Goal: Information Seeking & Learning: Learn about a topic

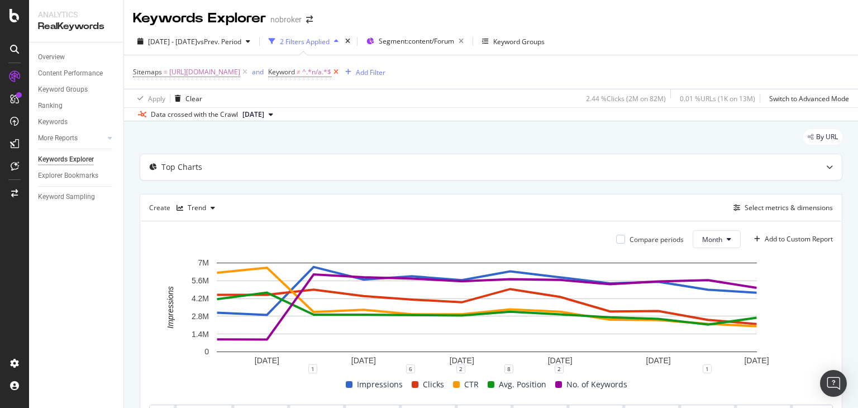
click at [341, 70] on icon at bounding box center [336, 72] width 10 height 11
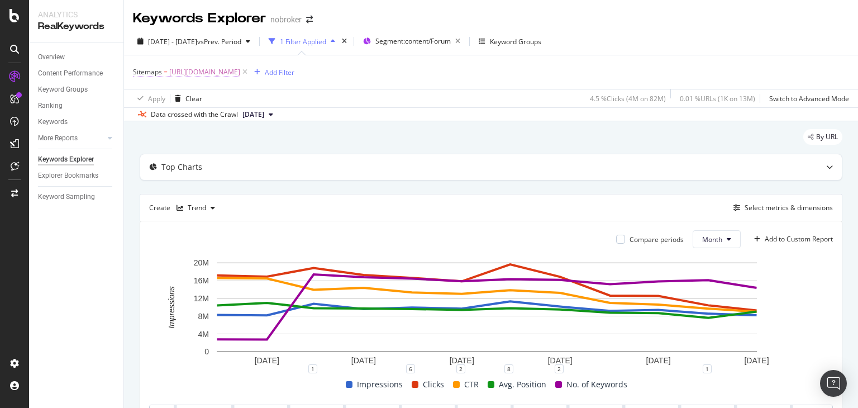
click at [240, 68] on span "[URL][DOMAIN_NAME]" at bounding box center [204, 72] width 71 height 16
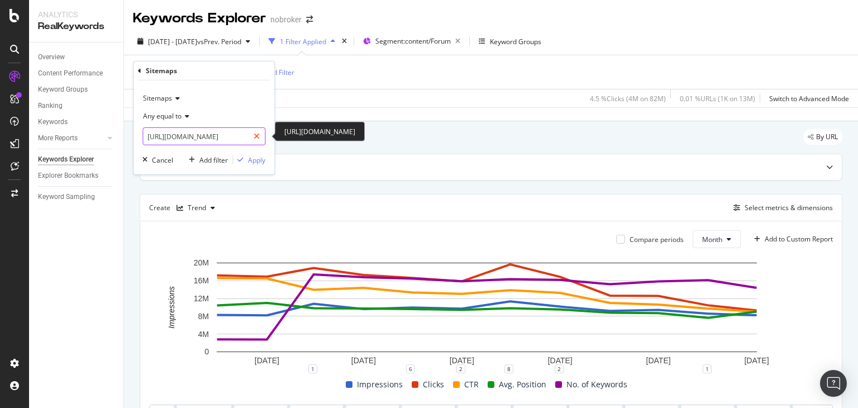
click at [258, 137] on icon at bounding box center [257, 136] width 6 height 8
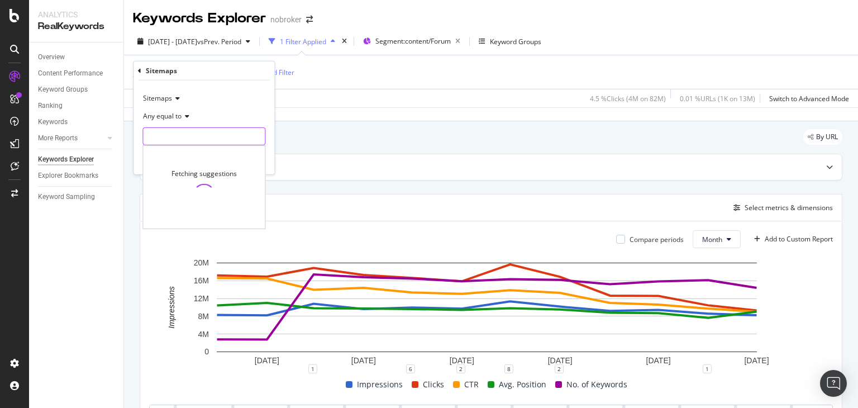
click at [210, 132] on input "text" at bounding box center [204, 136] width 122 height 18
paste input "[URL][DOMAIN_NAME]"
type input "[URL][DOMAIN_NAME]"
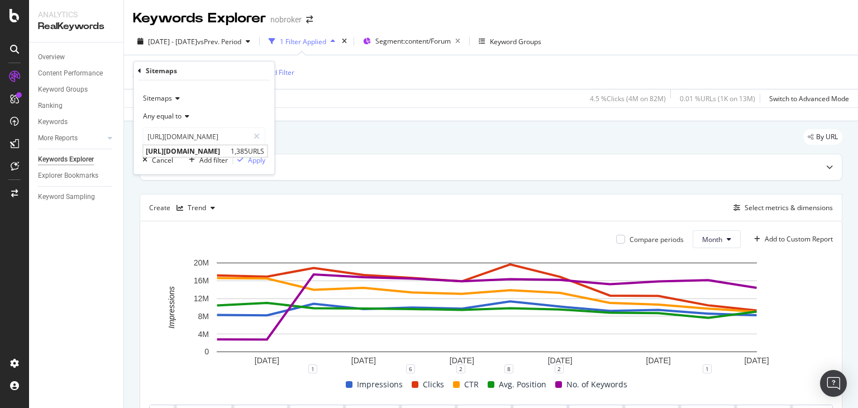
scroll to position [0, 0]
click at [229, 101] on div "Sitemaps" at bounding box center [204, 98] width 123 height 18
click at [198, 140] on span "Sitemap Indexes" at bounding box center [173, 136] width 51 height 10
click at [252, 162] on div "Apply" at bounding box center [256, 160] width 17 height 10
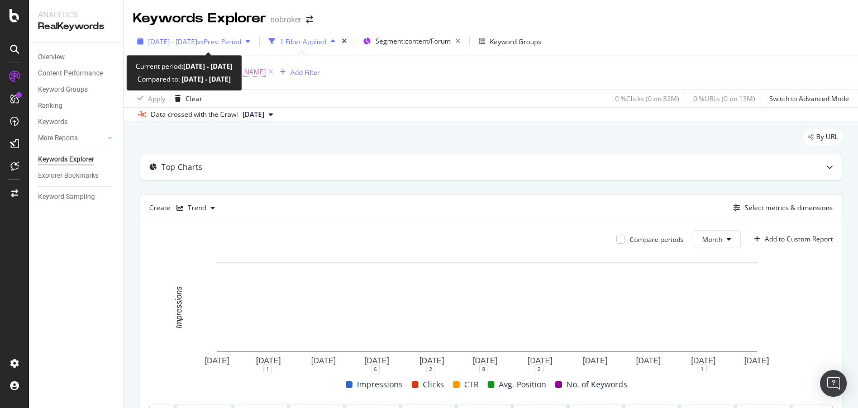
click at [183, 40] on span "[DATE] - [DATE]" at bounding box center [172, 42] width 49 height 10
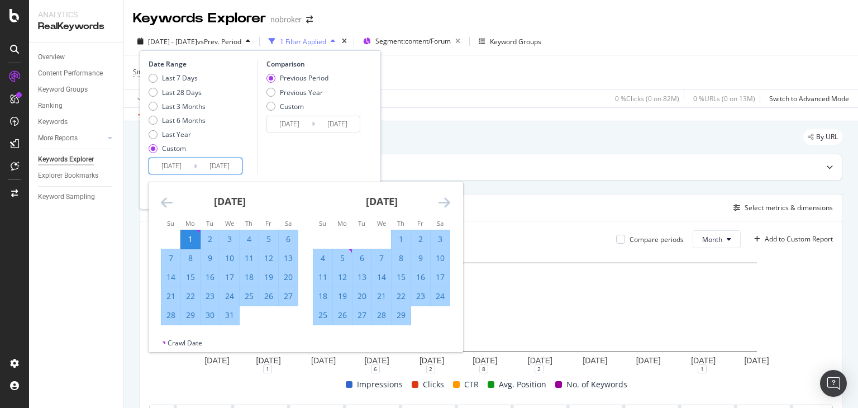
click at [188, 168] on input "[DATE]" at bounding box center [171, 166] width 45 height 16
click at [189, 242] on div "1" at bounding box center [190, 239] width 19 height 11
type input "[DATE]"
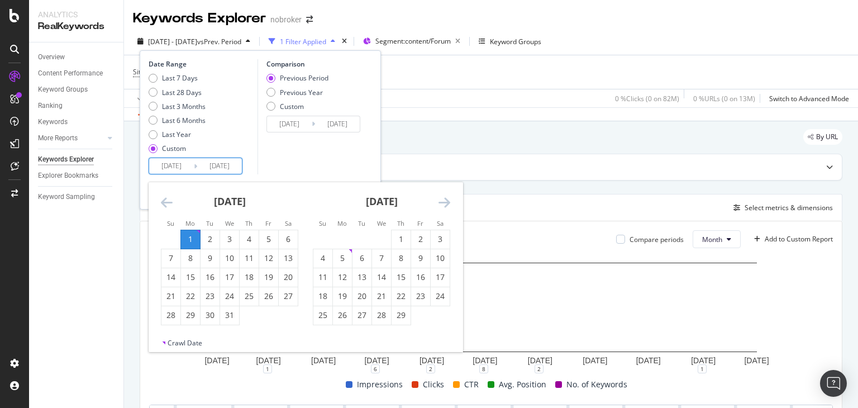
click at [183, 170] on input "[DATE]" at bounding box center [171, 166] width 45 height 16
click at [164, 202] on icon "Move backward to switch to the previous month." at bounding box center [167, 202] width 12 height 13
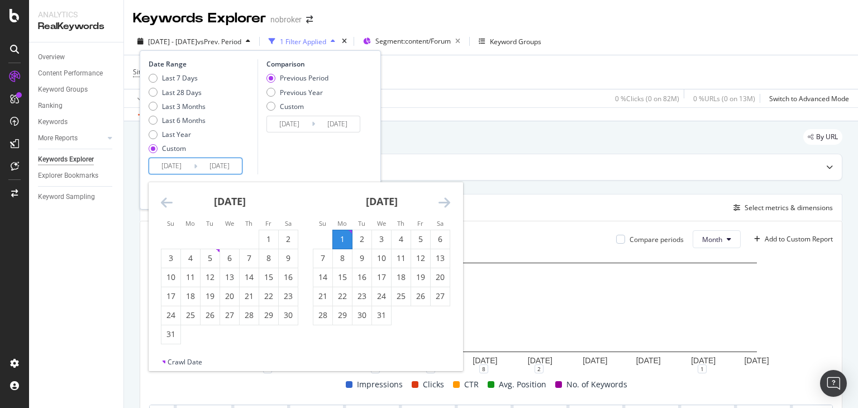
click at [164, 202] on icon "Move backward to switch to the previous month." at bounding box center [167, 202] width 12 height 13
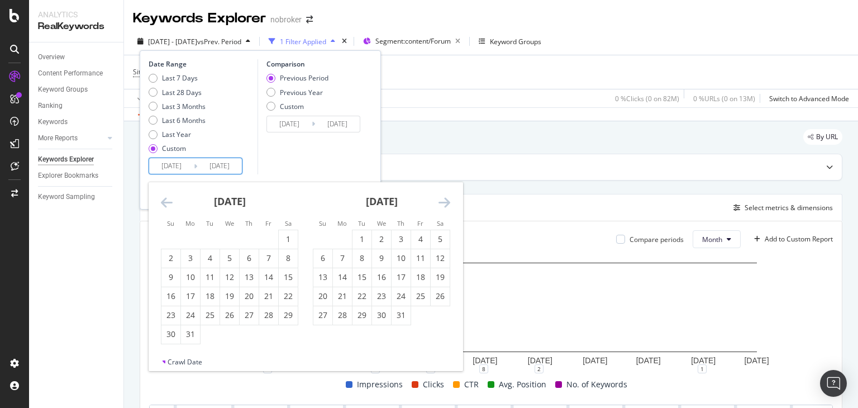
click at [164, 202] on icon "Move backward to switch to the previous month." at bounding box center [167, 202] width 12 height 13
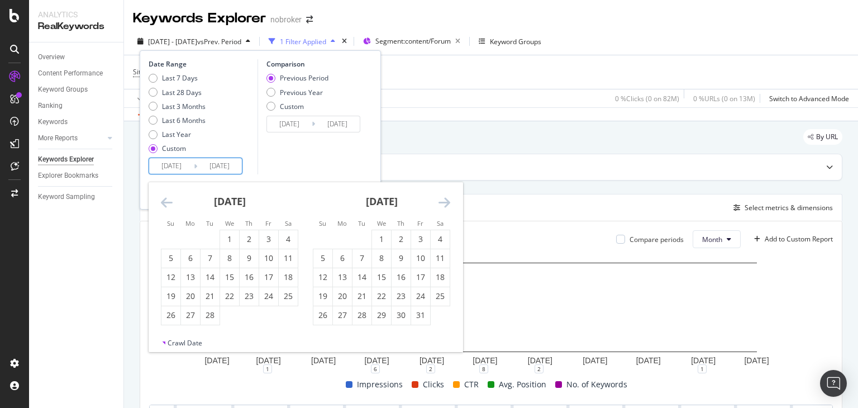
click at [164, 202] on icon "Move backward to switch to the previous month." at bounding box center [167, 202] width 12 height 13
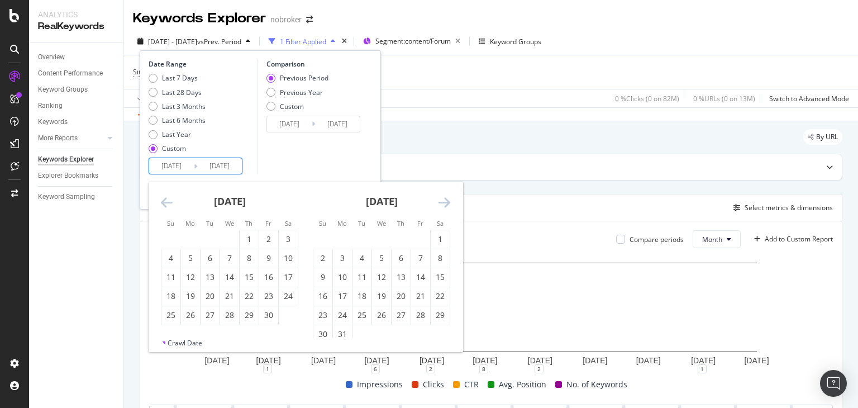
click at [164, 202] on icon "Move backward to switch to the previous month." at bounding box center [167, 202] width 12 height 13
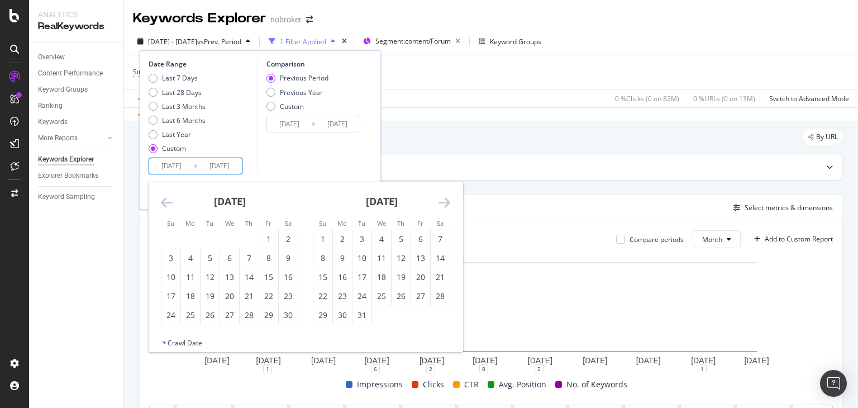
click at [164, 202] on icon "Move backward to switch to the previous month." at bounding box center [167, 202] width 12 height 13
click at [284, 238] on div "1" at bounding box center [288, 239] width 19 height 11
type input "[DATE]"
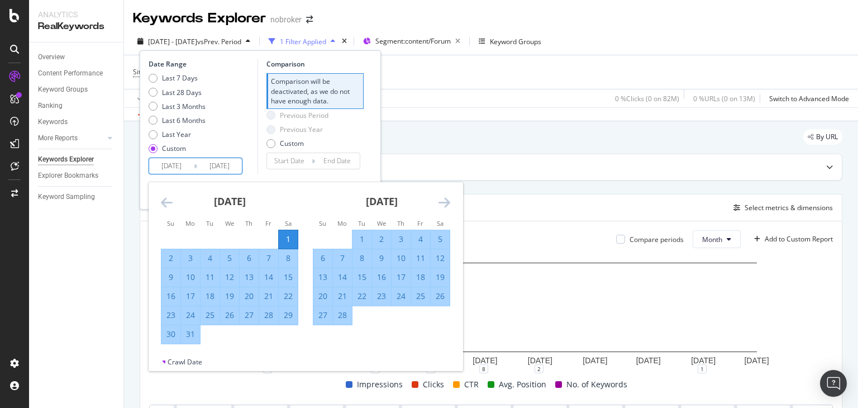
click at [445, 203] on icon "Move forward to switch to the next month." at bounding box center [445, 202] width 12 height 13
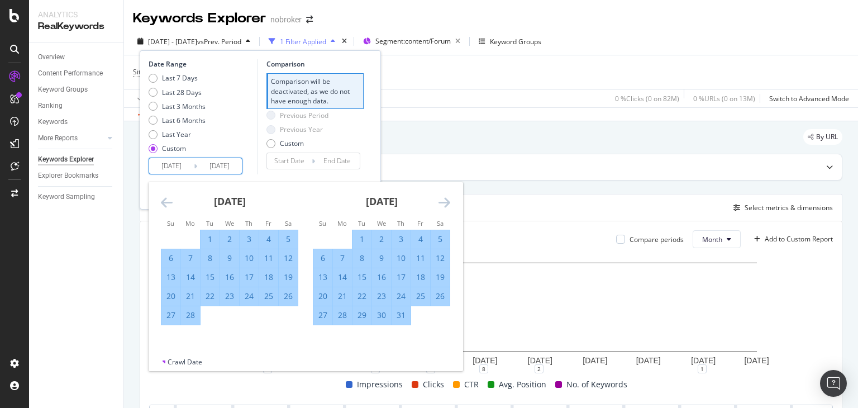
click at [445, 203] on icon "Move forward to switch to the next month." at bounding box center [445, 202] width 12 height 13
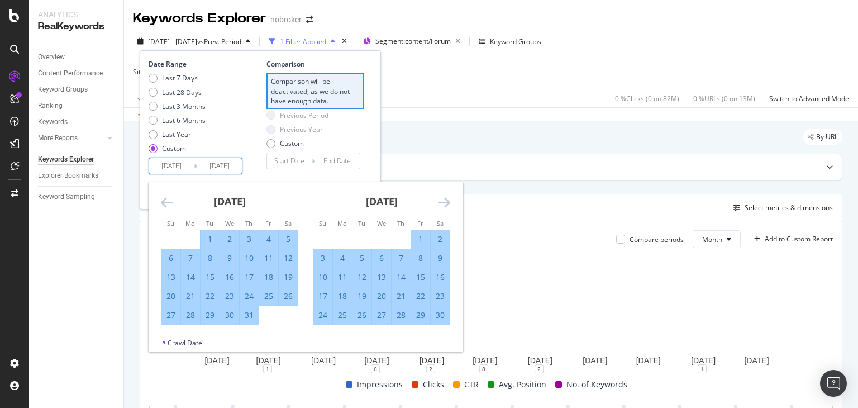
click at [445, 203] on icon "Move forward to switch to the next month." at bounding box center [445, 202] width 12 height 13
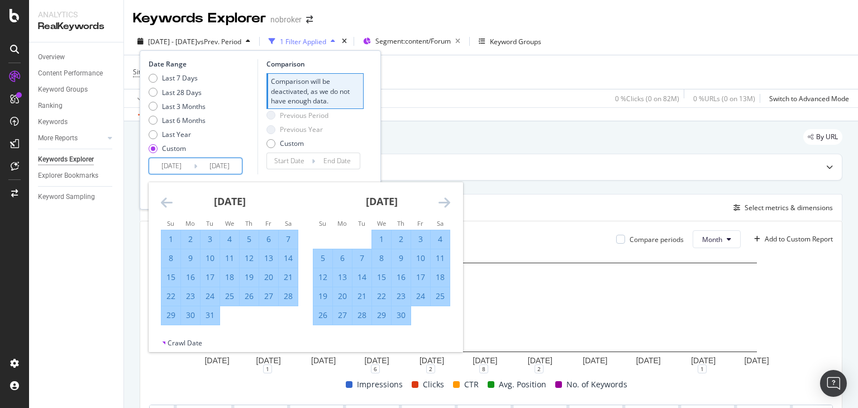
click at [445, 203] on icon "Move forward to switch to the next month." at bounding box center [445, 202] width 12 height 13
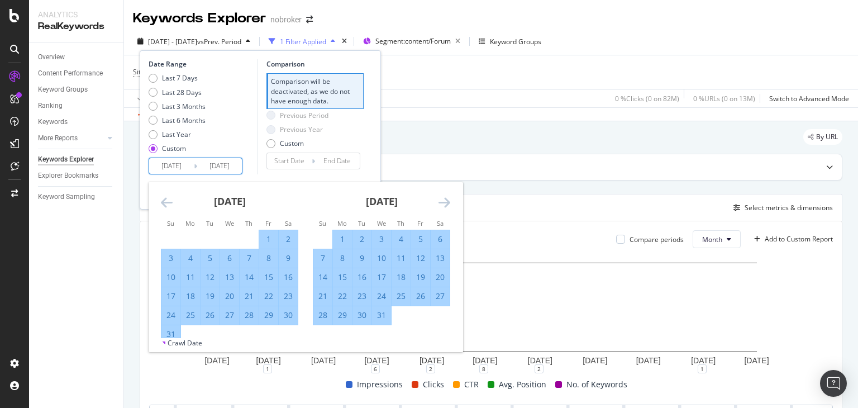
click at [445, 203] on icon "Move forward to switch to the next month." at bounding box center [445, 202] width 12 height 13
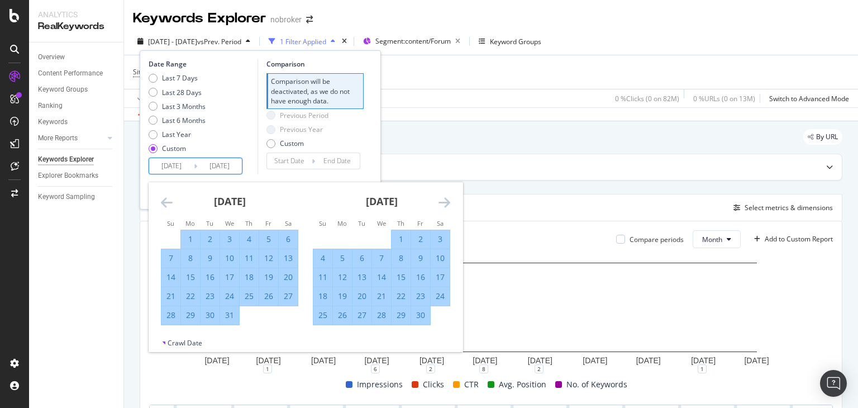
click at [445, 203] on icon "Move forward to switch to the next month." at bounding box center [445, 202] width 12 height 13
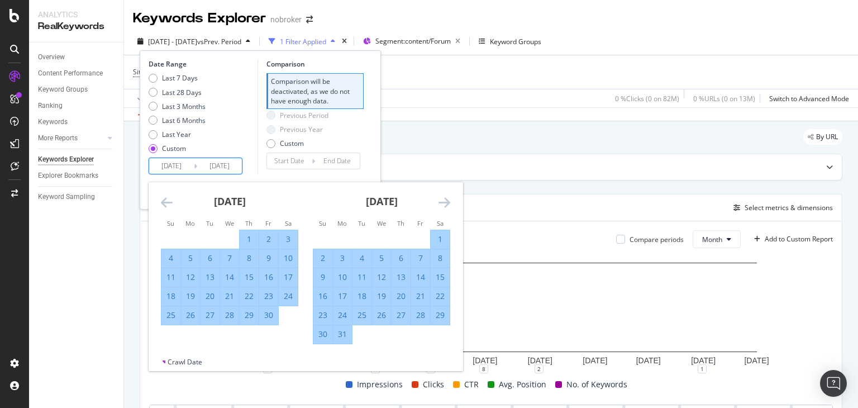
click at [445, 203] on icon "Move forward to switch to the next month." at bounding box center [445, 202] width 12 height 13
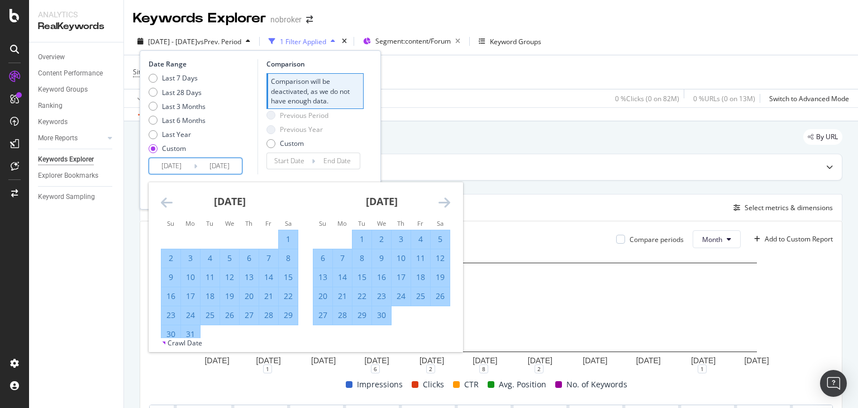
click at [445, 203] on icon "Move forward to switch to the next month." at bounding box center [445, 202] width 12 height 13
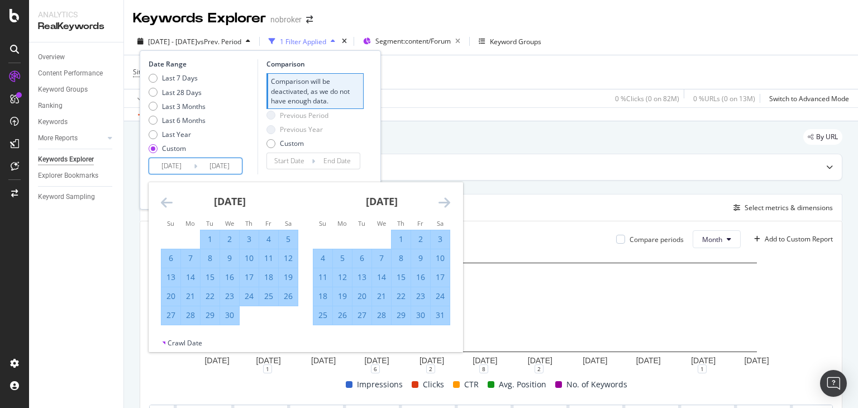
click at [439, 316] on div "31" at bounding box center [440, 315] width 19 height 11
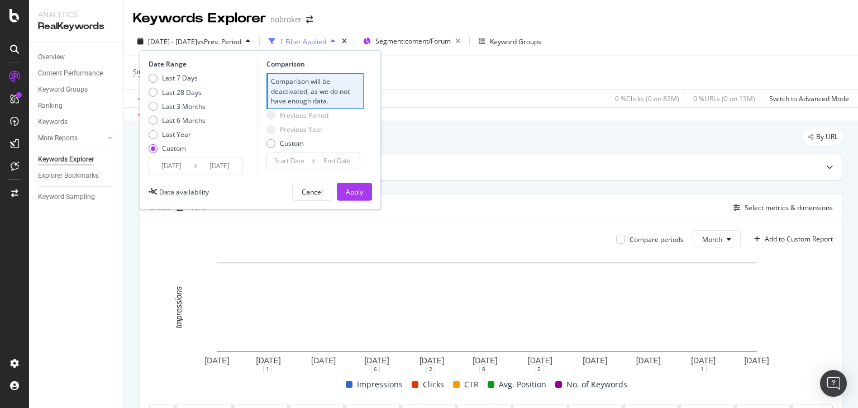
type input "[DATE]"
click at [352, 190] on div "Apply" at bounding box center [354, 192] width 17 height 10
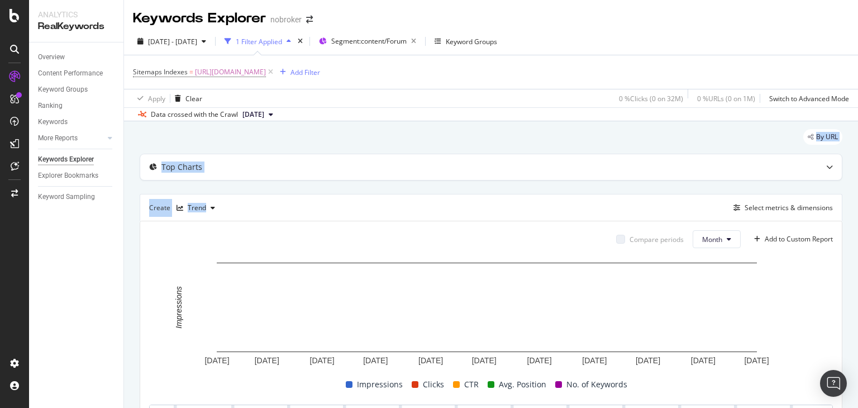
drag, startPoint x: 352, startPoint y: 190, endPoint x: 331, endPoint y: 139, distance: 55.6
click at [331, 139] on div "By URL Top Charts Create Trend Select metrics & dimensions Compare periods Mont…" at bounding box center [491, 383] width 734 height 524
click at [331, 139] on div "By URL" at bounding box center [491, 141] width 703 height 25
click at [278, 115] on button "[DATE]" at bounding box center [258, 114] width 40 height 13
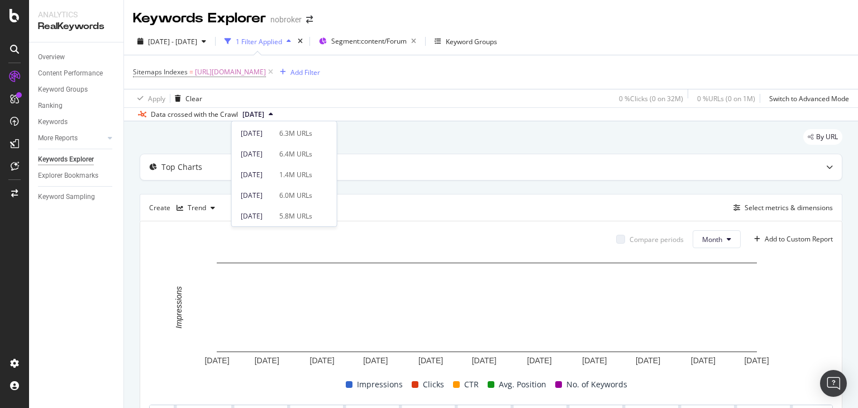
scroll to position [80, 0]
click at [273, 192] on div "[DATE]" at bounding box center [257, 196] width 32 height 10
click at [278, 36] on div "1 Filter Applied" at bounding box center [257, 41] width 75 height 17
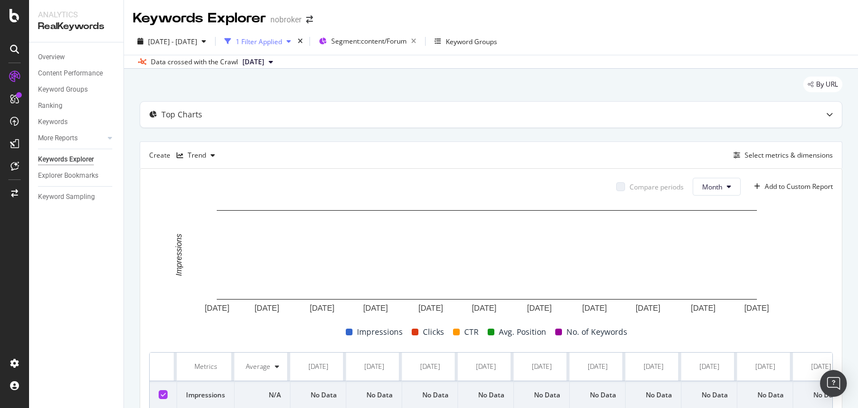
click at [278, 36] on div "1 Filter Applied" at bounding box center [257, 41] width 75 height 17
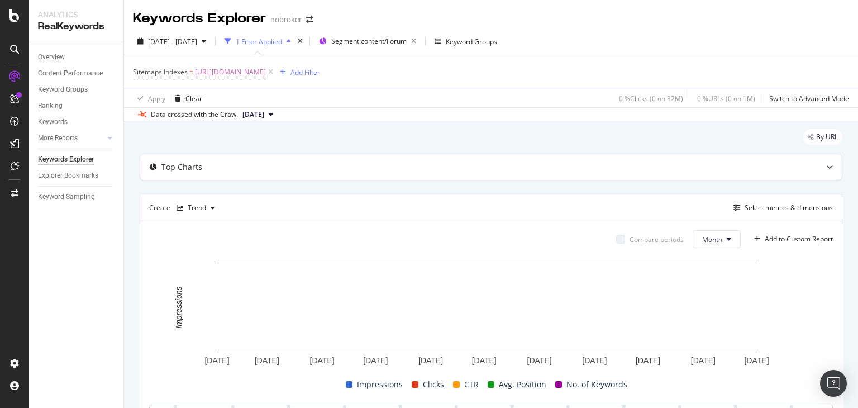
click at [264, 115] on span "[DATE]" at bounding box center [254, 115] width 22 height 10
click at [273, 193] on div "[DATE]" at bounding box center [257, 193] width 32 height 10
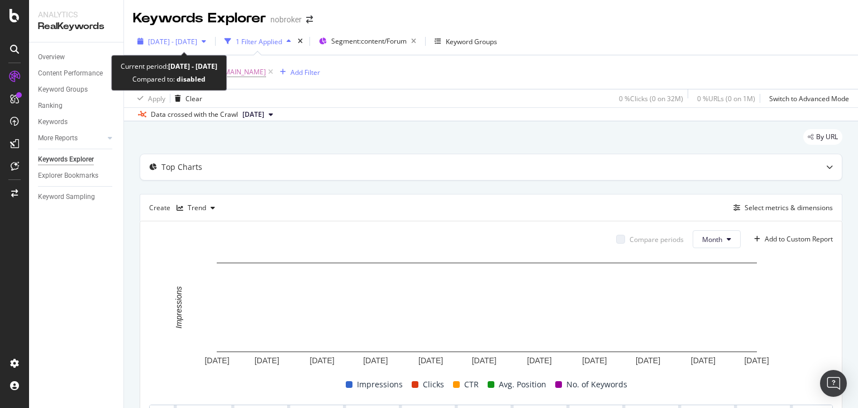
click at [190, 38] on span "[DATE] - [DATE]" at bounding box center [172, 42] width 49 height 10
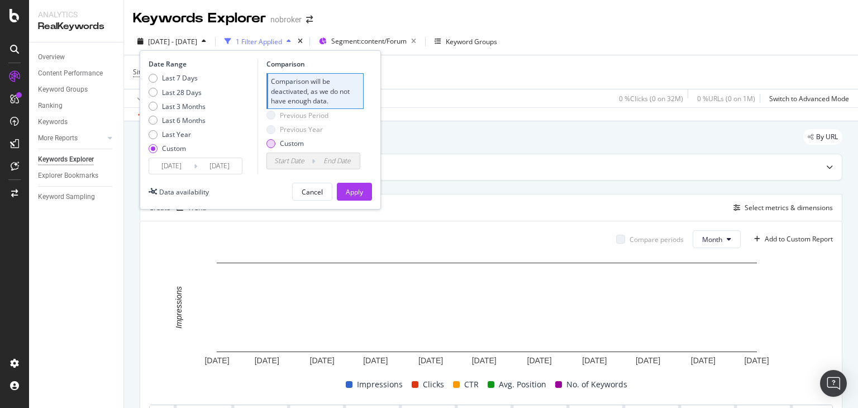
click at [273, 141] on div "Custom" at bounding box center [271, 143] width 9 height 9
type input "[DATE]"
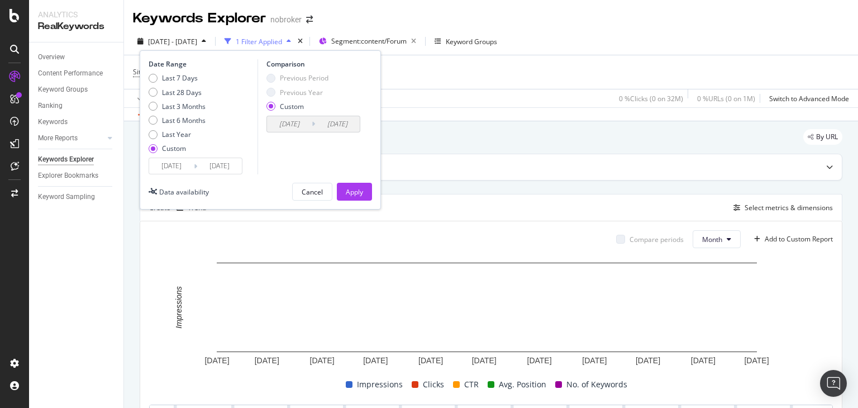
click at [273, 78] on div "Previous Period" at bounding box center [271, 78] width 9 height 9
click at [315, 196] on div "Cancel" at bounding box center [312, 192] width 21 height 10
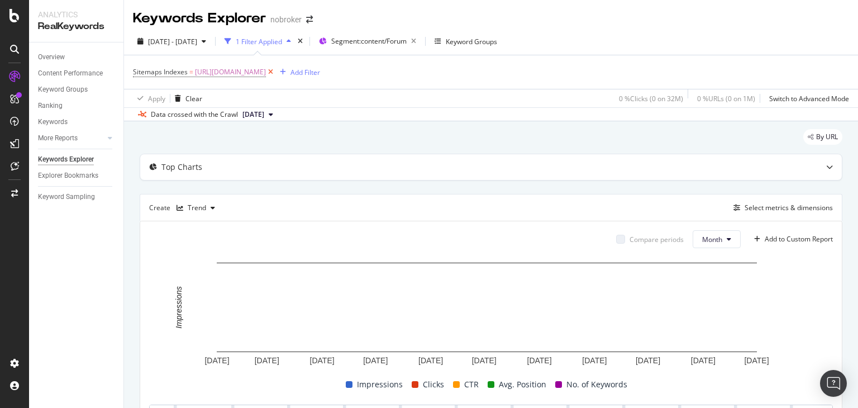
click at [276, 74] on icon at bounding box center [271, 72] width 10 height 11
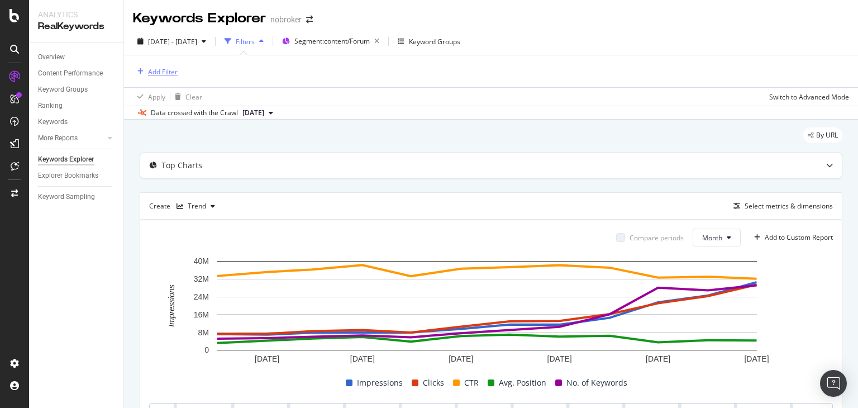
click at [168, 73] on div "Add Filter" at bounding box center [163, 72] width 30 height 10
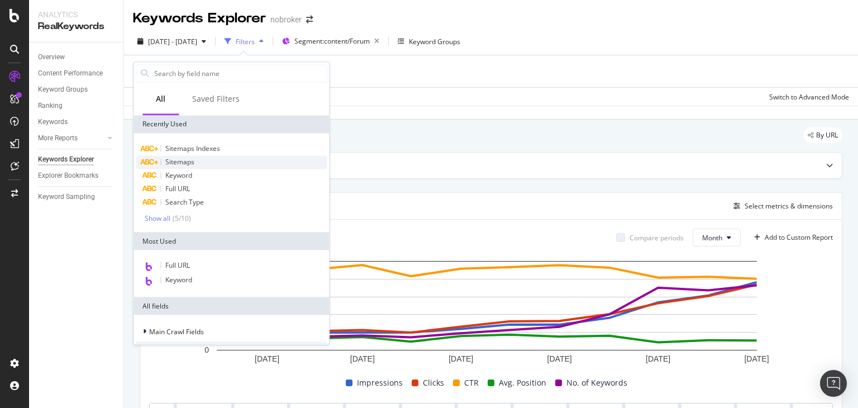
click at [207, 160] on div "Sitemaps" at bounding box center [231, 161] width 191 height 13
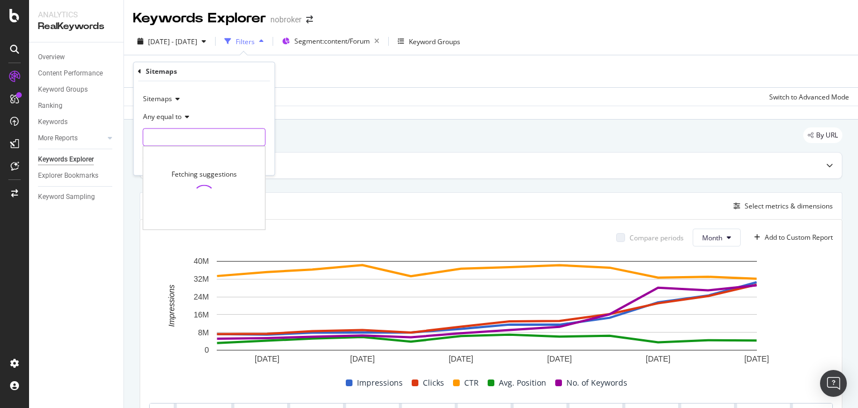
click at [185, 135] on input "text" at bounding box center [204, 138] width 122 height 18
paste input "[URL][DOMAIN_NAME]"
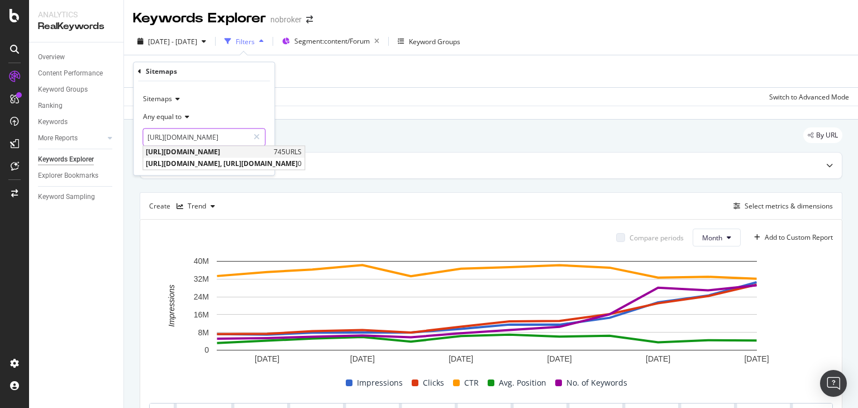
type input "[URL][DOMAIN_NAME]"
click at [202, 148] on span "[URL][DOMAIN_NAME]" at bounding box center [208, 153] width 125 height 10
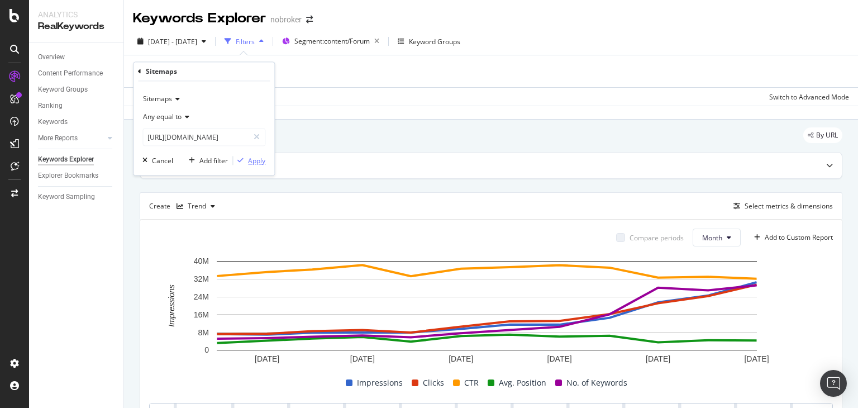
click at [250, 158] on div "Apply" at bounding box center [256, 161] width 17 height 10
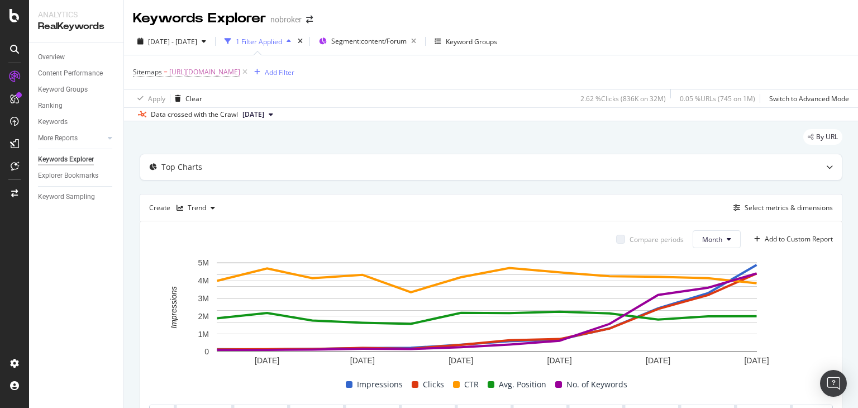
click at [273, 116] on icon at bounding box center [271, 114] width 4 height 7
click at [288, 188] on div "[DATE] 6.0M URLs" at bounding box center [277, 193] width 72 height 10
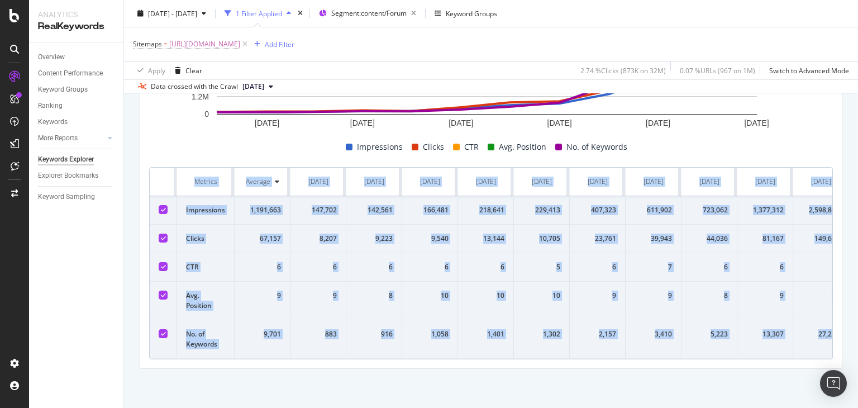
scroll to position [0, 136]
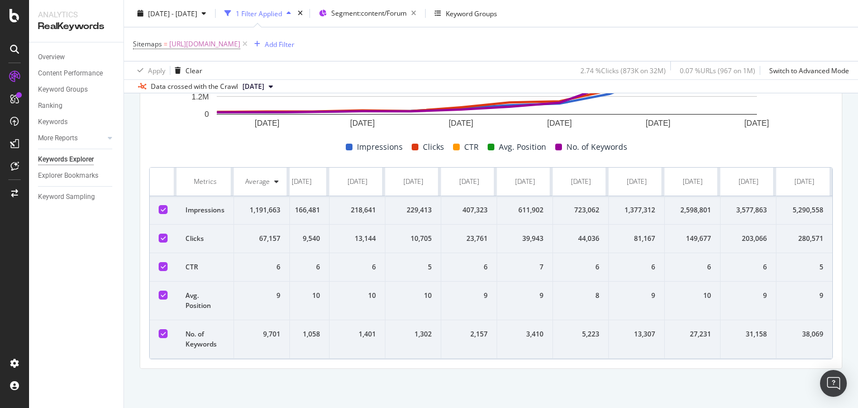
drag, startPoint x: 188, startPoint y: 157, endPoint x: 858, endPoint y: 341, distance: 695.1
click at [858, 341] on div "Keywords Explorer nobroker [DATE] - [DATE] 1 Filter Applied Segment: content/Fo…" at bounding box center [491, 204] width 734 height 408
copy thead
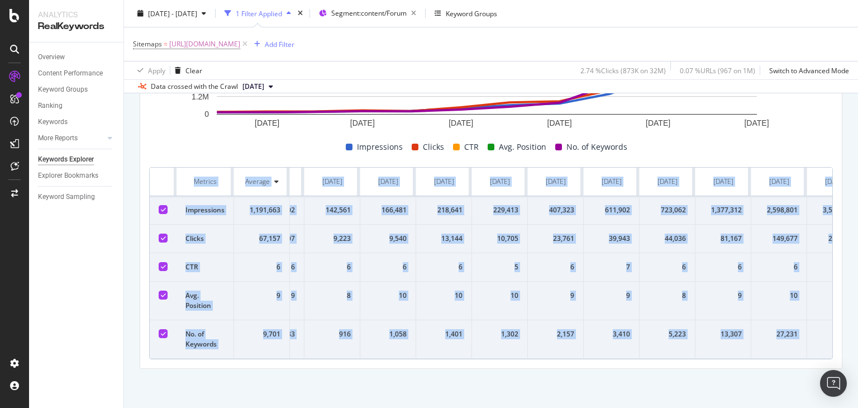
scroll to position [0, 136]
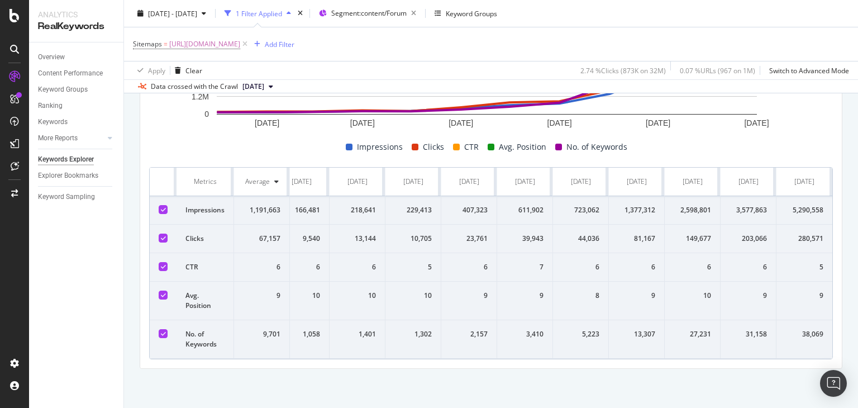
drag, startPoint x: 193, startPoint y: 171, endPoint x: 858, endPoint y: 335, distance: 684.6
click at [858, 335] on div "Keywords Explorer nobroker [DATE] - [DATE] 1 Filter Applied Segment: content/Fo…" at bounding box center [491, 204] width 734 height 408
copy thead
click at [211, 151] on div "[DATE] [DATE] [DATE] [DATE] [DATE] [DATE] 0 1.2M 2.4M 3.6M 4.8M 6M Impressions …" at bounding box center [491, 190] width 684 height 340
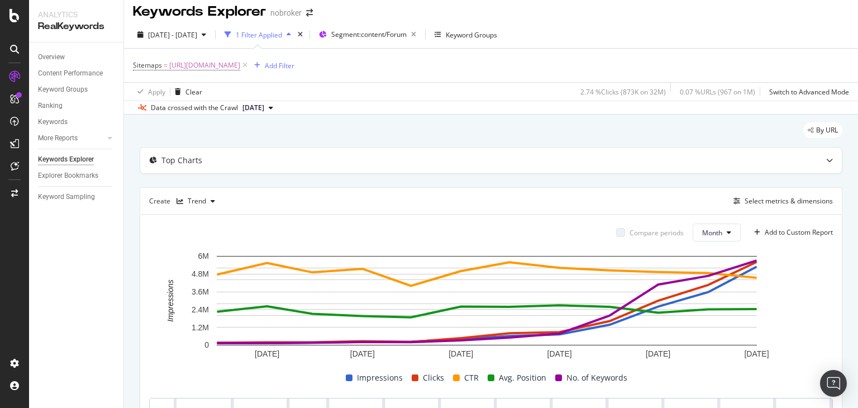
scroll to position [7, 0]
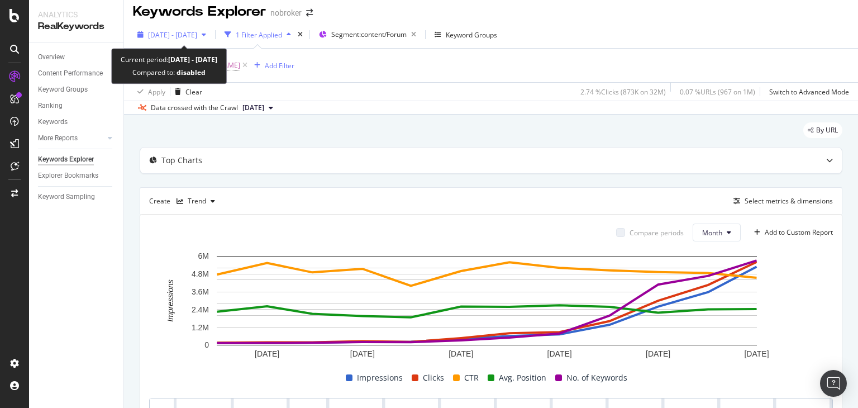
click at [197, 35] on span "[DATE] - [DATE]" at bounding box center [172, 35] width 49 height 10
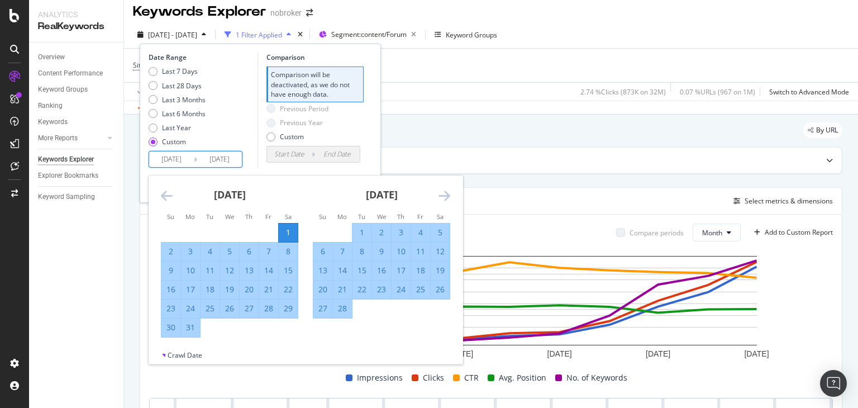
click at [181, 158] on input "[DATE]" at bounding box center [171, 159] width 45 height 16
click at [288, 239] on div "1" at bounding box center [288, 233] width 19 height 18
type input "[DATE]"
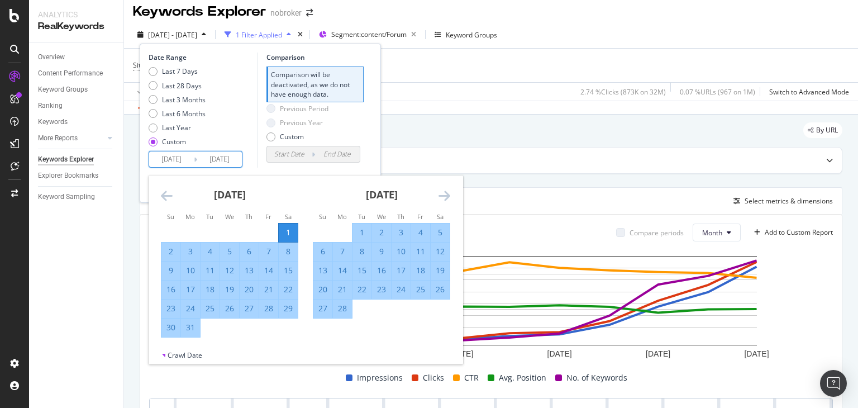
type input "[DATE]"
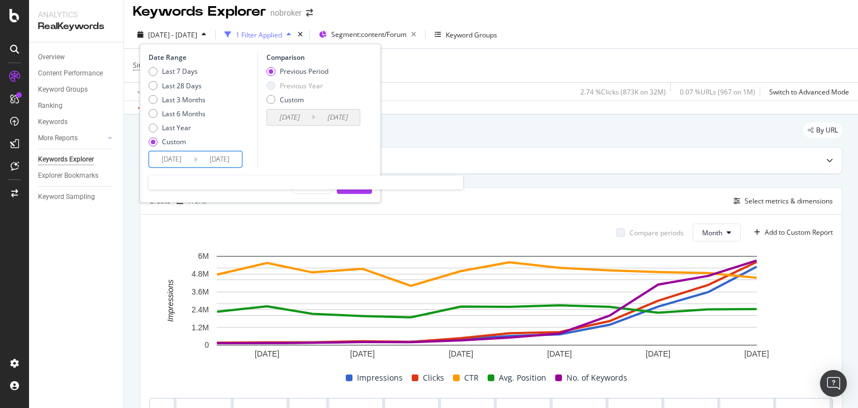
click at [188, 159] on input "[DATE]" at bounding box center [171, 159] width 45 height 16
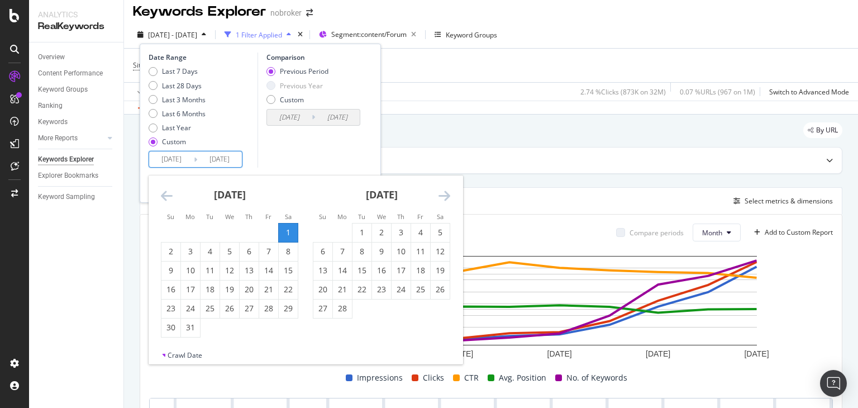
click at [450, 196] on div "[DATE] 1 2 3 4 5 6 7 8 9 10 11 12 13 14 15 16 17 18 19 20 21 22 23 24 25 26 27 …" at bounding box center [382, 247] width 152 height 143
click at [450, 196] on icon "Move forward to switch to the next month." at bounding box center [445, 195] width 12 height 13
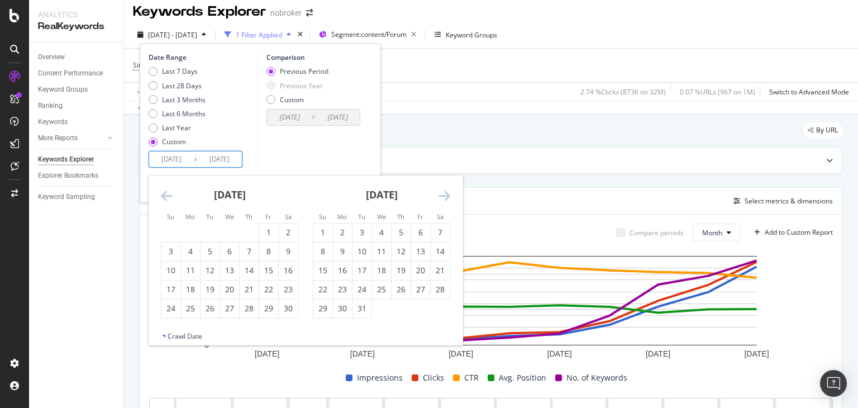
click at [450, 196] on icon "Move forward to switch to the next month." at bounding box center [445, 195] width 12 height 13
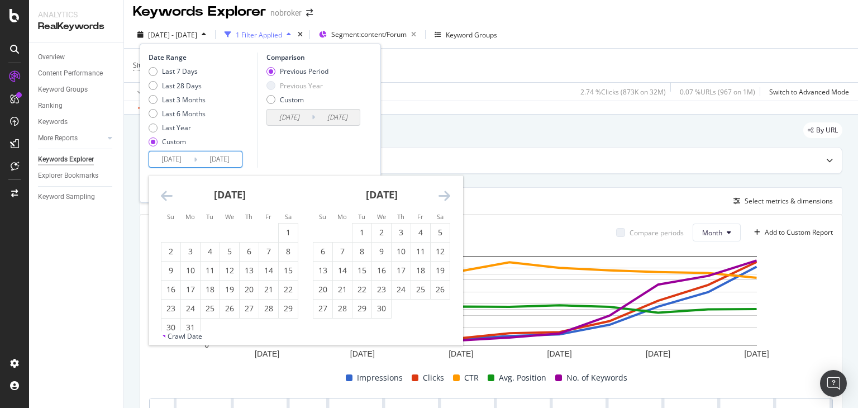
click at [450, 196] on icon "Move forward to switch to the next month." at bounding box center [445, 195] width 12 height 13
click at [173, 229] on div "1" at bounding box center [171, 232] width 19 height 11
type input "[DATE]"
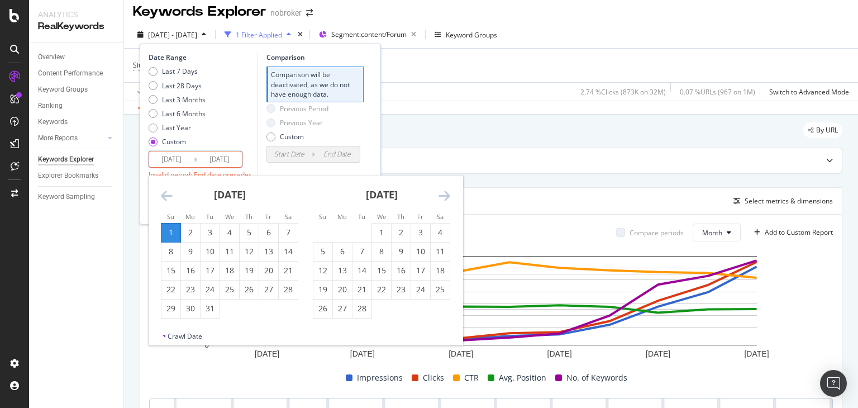
click at [445, 195] on icon "Move forward to switch to the next month." at bounding box center [445, 195] width 12 height 13
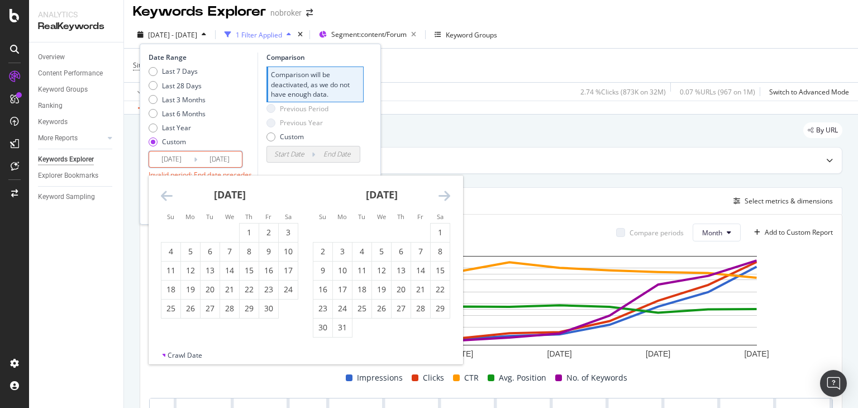
click at [445, 195] on icon "Move forward to switch to the next month." at bounding box center [445, 195] width 12 height 13
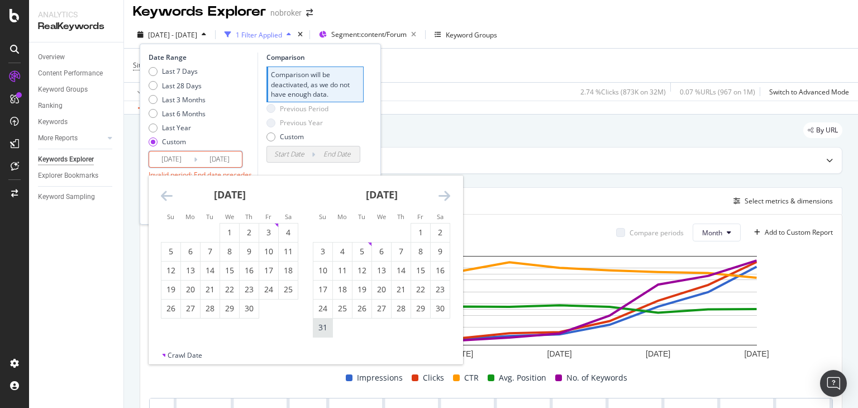
click at [320, 324] on div "31" at bounding box center [323, 327] width 19 height 11
type input "[DATE]"
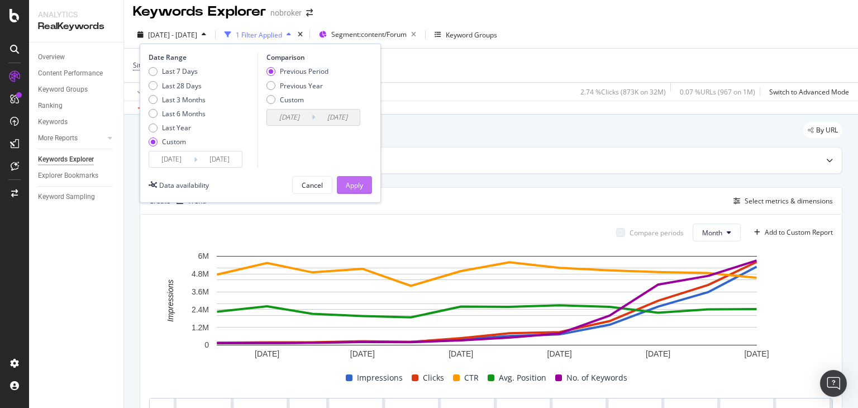
click at [357, 182] on div "Apply" at bounding box center [354, 186] width 17 height 10
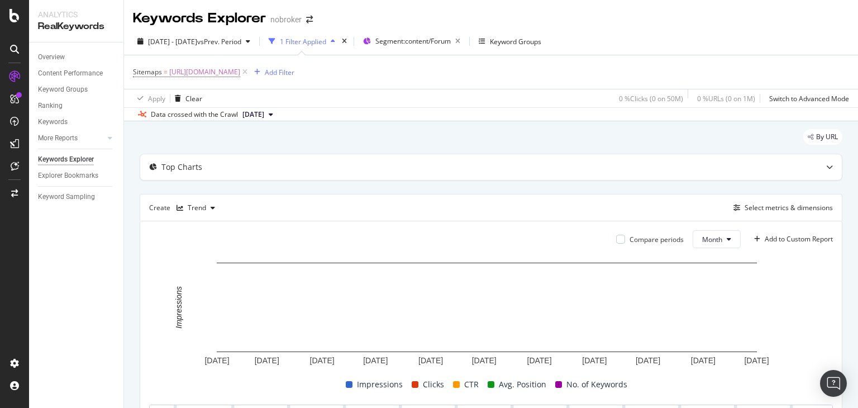
click at [264, 112] on span "[DATE]" at bounding box center [254, 115] width 22 height 10
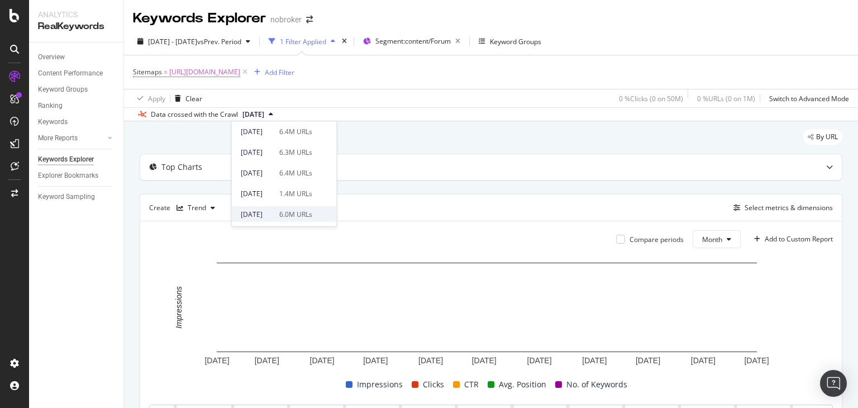
click at [273, 219] on div "[DATE]" at bounding box center [257, 215] width 32 height 10
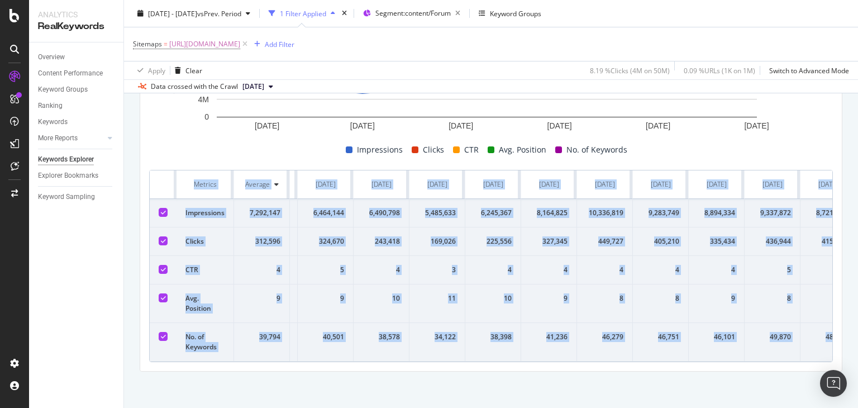
scroll to position [0, 136]
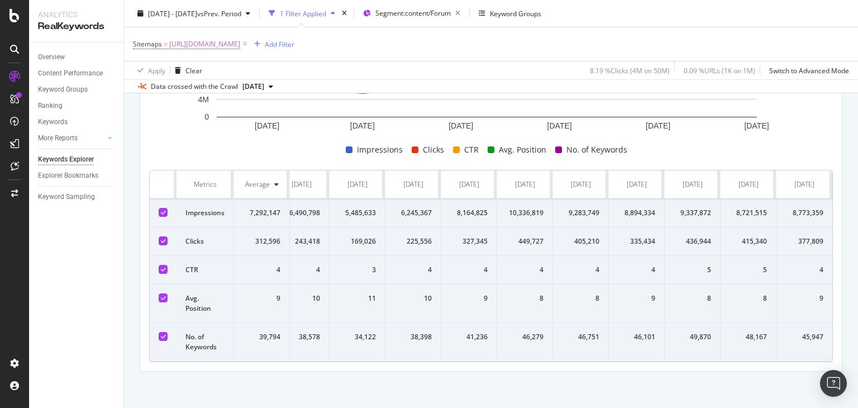
drag, startPoint x: 191, startPoint y: 182, endPoint x: 858, endPoint y: 343, distance: 686.1
click at [858, 343] on div "Keywords Explorer nobroker [DATE] - [DATE] vs Prev. Period 1 Filter Applied Seg…" at bounding box center [491, 204] width 734 height 408
copy thead
click at [180, 124] on rect "A chart." at bounding box center [487, 78] width 676 height 112
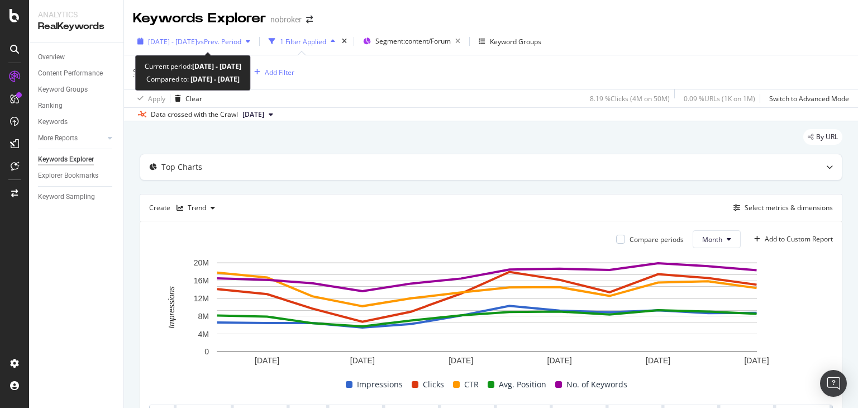
click at [179, 41] on span "[DATE] - [DATE]" at bounding box center [172, 42] width 49 height 10
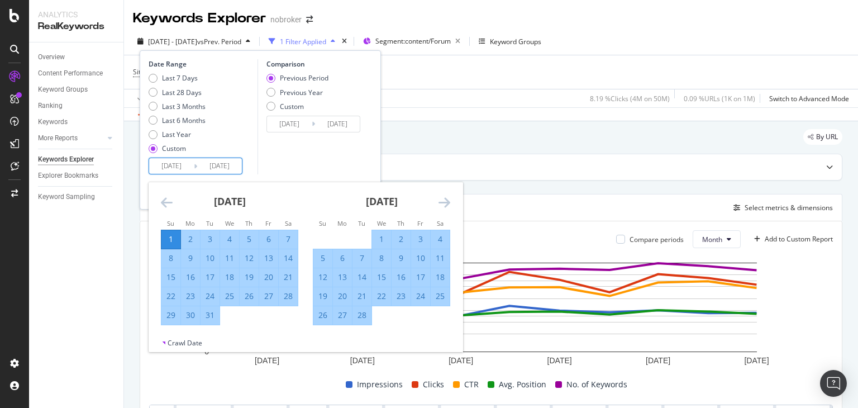
click at [186, 168] on input "[DATE]" at bounding box center [171, 166] width 45 height 16
click at [163, 239] on div "1" at bounding box center [171, 239] width 19 height 11
type input "[DATE]"
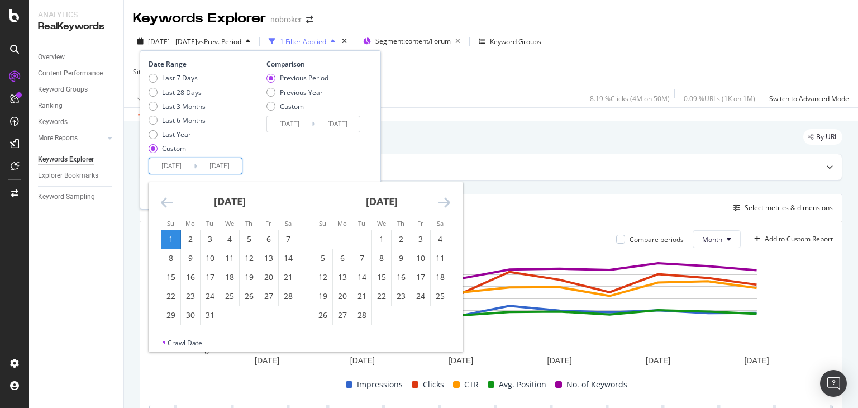
click at [183, 167] on input "[DATE]" at bounding box center [171, 166] width 45 height 16
click at [448, 205] on icon "Move forward to switch to the next month." at bounding box center [445, 202] width 12 height 13
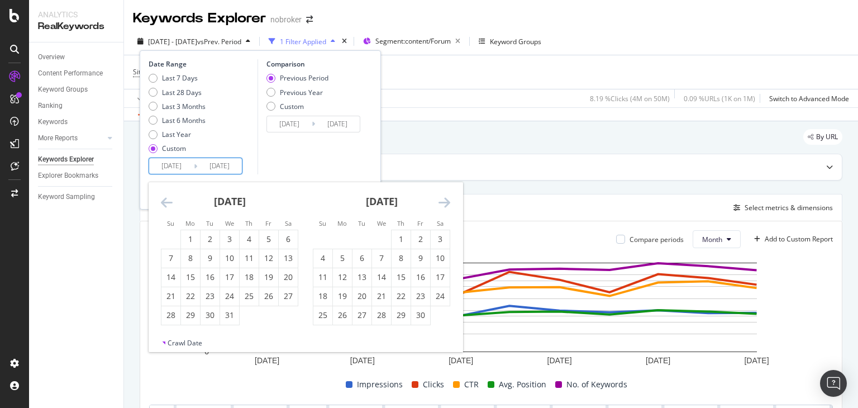
click at [448, 205] on icon "Move forward to switch to the next month." at bounding box center [445, 202] width 12 height 13
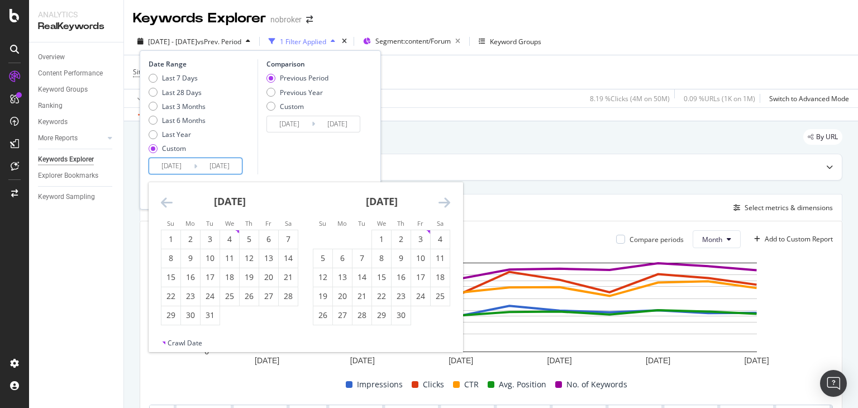
click at [448, 205] on icon "Move forward to switch to the next month." at bounding box center [445, 202] width 12 height 13
click at [339, 238] on div "1" at bounding box center [342, 239] width 19 height 11
type input "[DATE]"
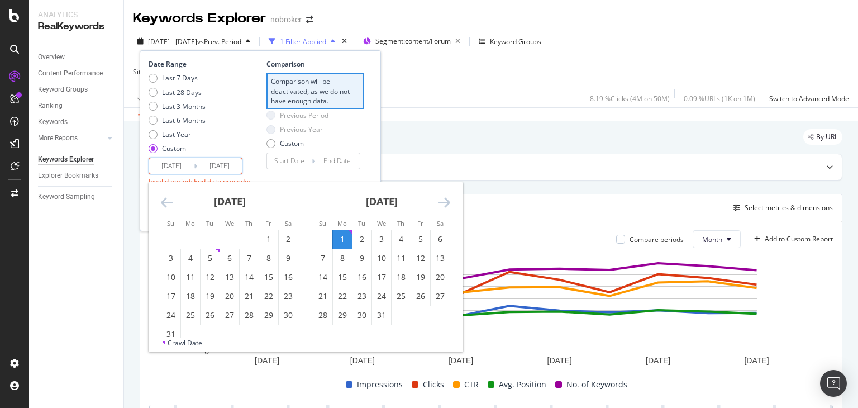
click at [445, 206] on icon "Move forward to switch to the next month." at bounding box center [445, 202] width 12 height 13
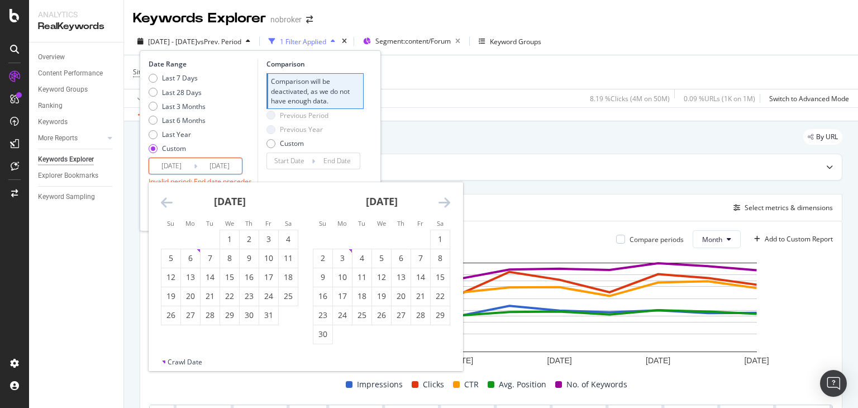
click at [445, 206] on icon "Move forward to switch to the next month." at bounding box center [445, 202] width 12 height 13
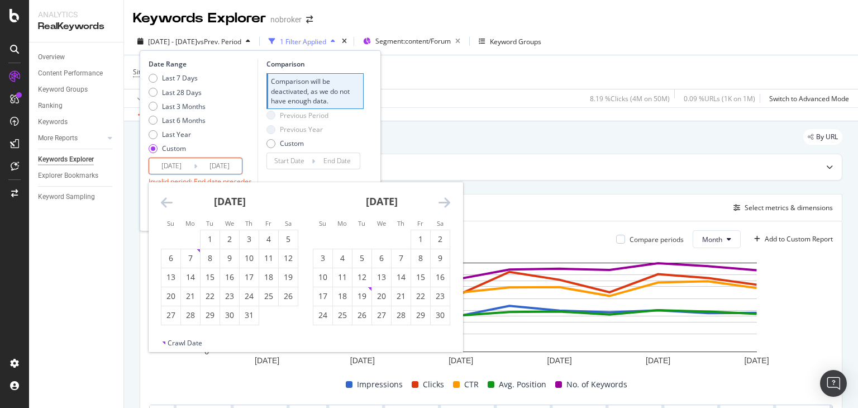
click at [445, 206] on icon "Move forward to switch to the next month." at bounding box center [445, 202] width 12 height 13
click at [363, 311] on div "31" at bounding box center [362, 315] width 19 height 11
type input "[DATE]"
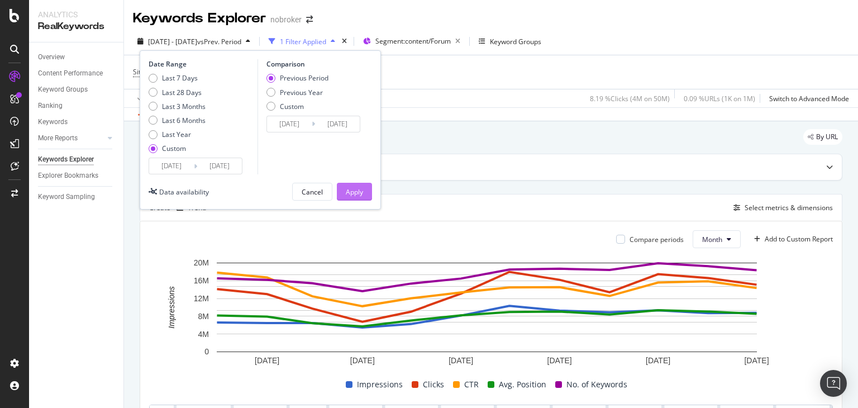
click at [358, 190] on div "Apply" at bounding box center [354, 192] width 17 height 10
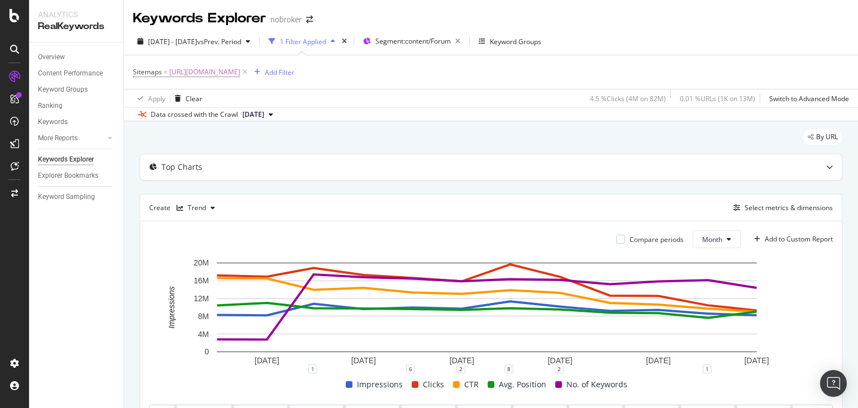
click at [264, 116] on span "[DATE]" at bounding box center [254, 115] width 22 height 10
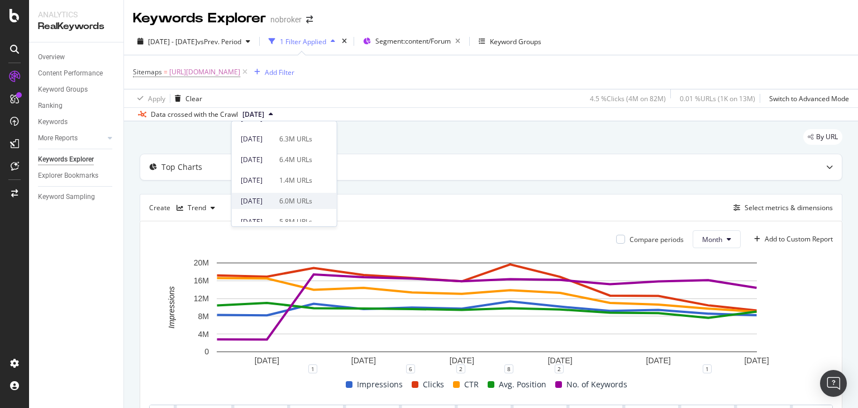
click at [271, 198] on div "[DATE]" at bounding box center [257, 201] width 32 height 10
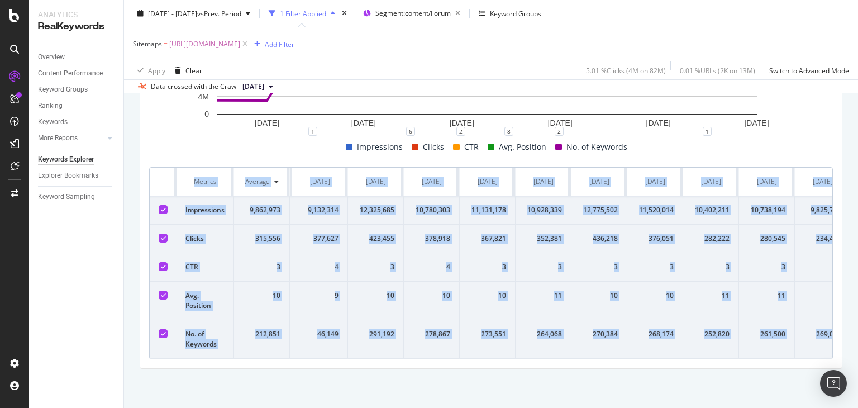
scroll to position [0, 136]
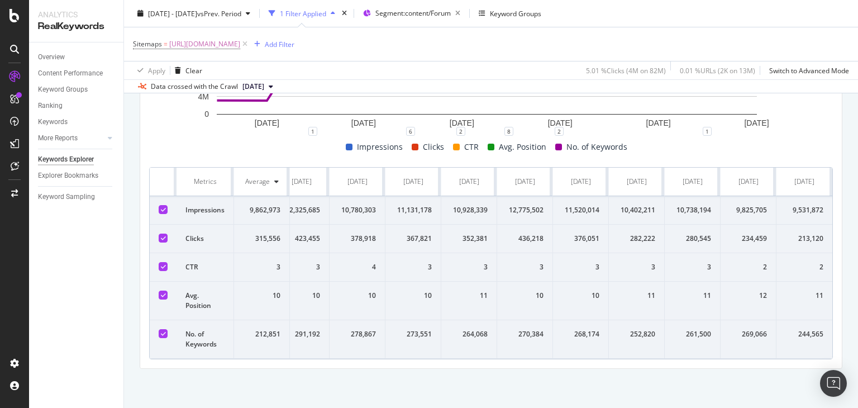
drag, startPoint x: 189, startPoint y: 164, endPoint x: 858, endPoint y: 329, distance: 688.5
click at [858, 329] on div "Keywords Explorer nobroker [DATE] - [DATE] vs Prev. Period 1 Filter Applied Seg…" at bounding box center [491, 204] width 734 height 408
copy thead
click at [187, 114] on rect "A chart." at bounding box center [487, 76] width 676 height 112
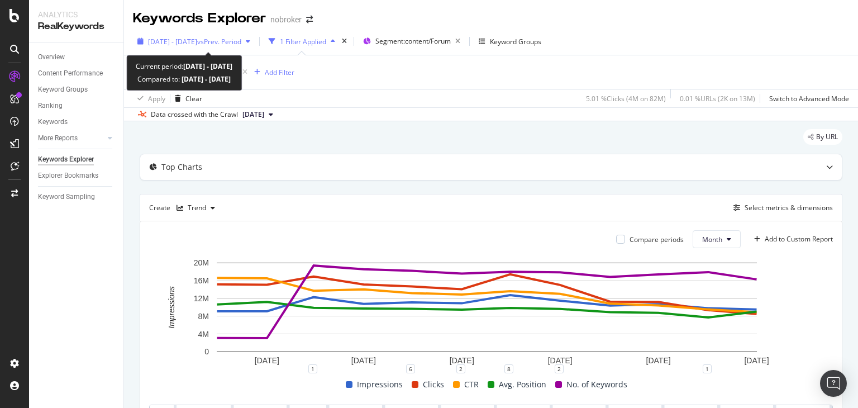
click at [197, 41] on span "[DATE] - [DATE]" at bounding box center [172, 42] width 49 height 10
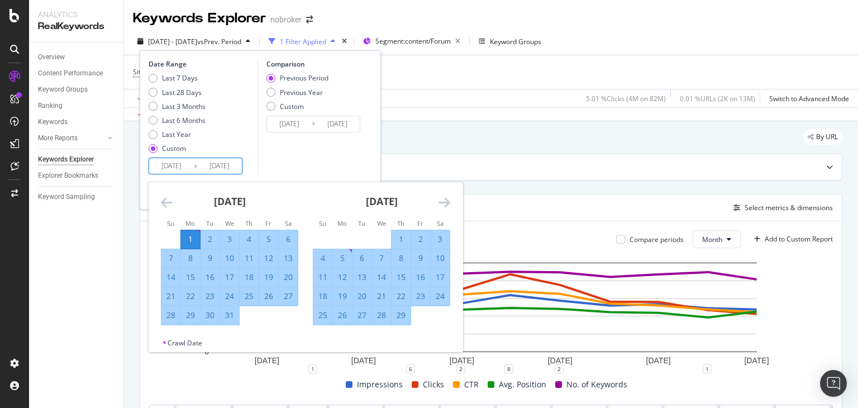
click at [187, 167] on input "[DATE]" at bounding box center [171, 166] width 45 height 16
click at [192, 244] on div "1" at bounding box center [190, 239] width 19 height 11
type input "[DATE]"
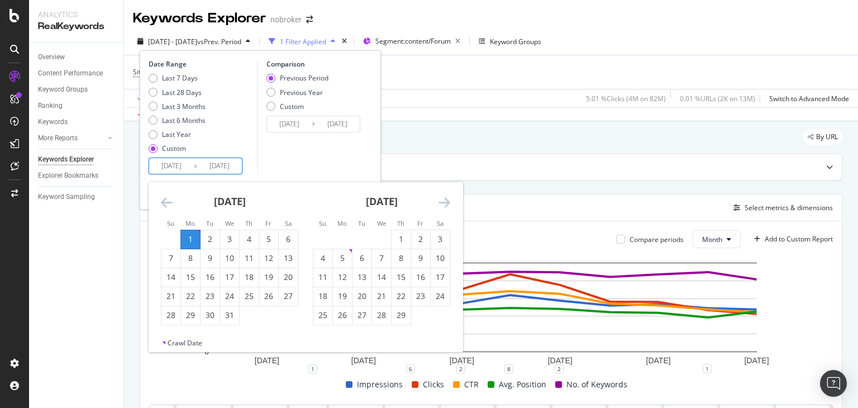
click at [186, 168] on input "[DATE]" at bounding box center [171, 166] width 45 height 16
click at [447, 204] on icon "Move forward to switch to the next month." at bounding box center [445, 202] width 12 height 13
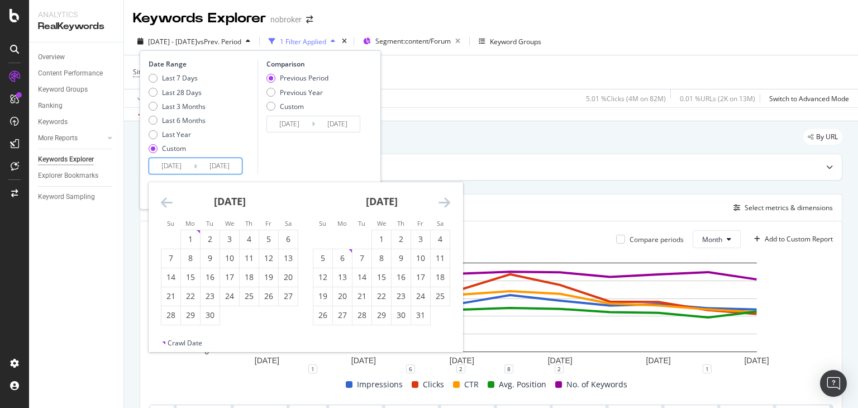
click at [447, 204] on icon "Move forward to switch to the next month." at bounding box center [445, 202] width 12 height 13
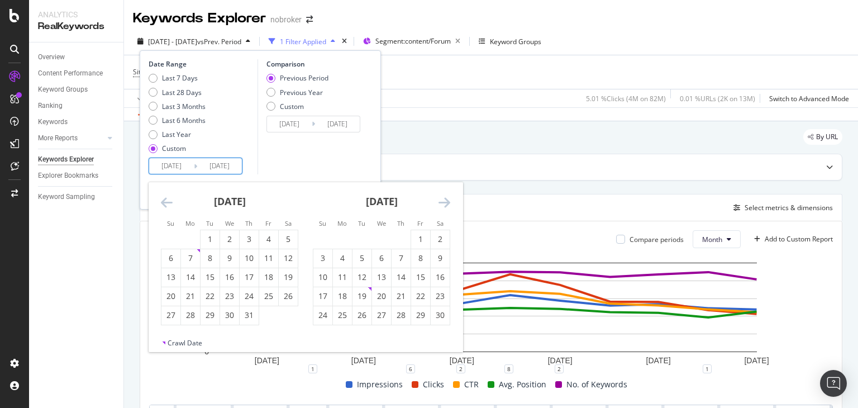
click at [447, 204] on icon "Move forward to switch to the next month." at bounding box center [445, 202] width 12 height 13
click at [447, 205] on icon "Move forward to switch to the next month." at bounding box center [445, 202] width 12 height 13
click at [378, 241] on div "1" at bounding box center [381, 239] width 19 height 11
type input "[DATE]"
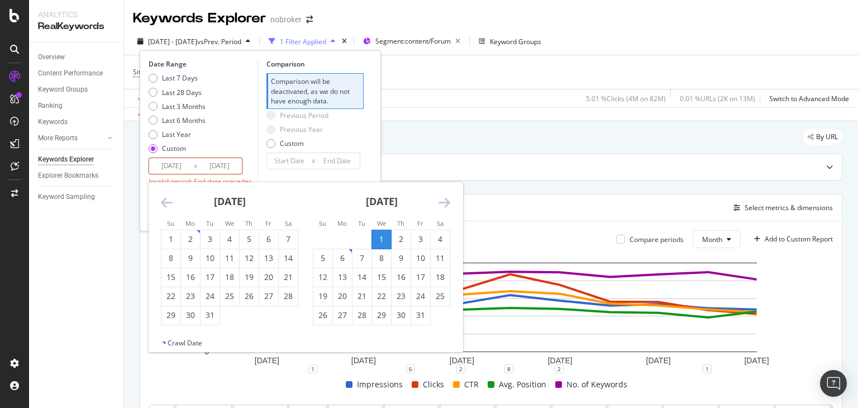
click at [445, 203] on icon "Move forward to switch to the next month." at bounding box center [445, 202] width 12 height 13
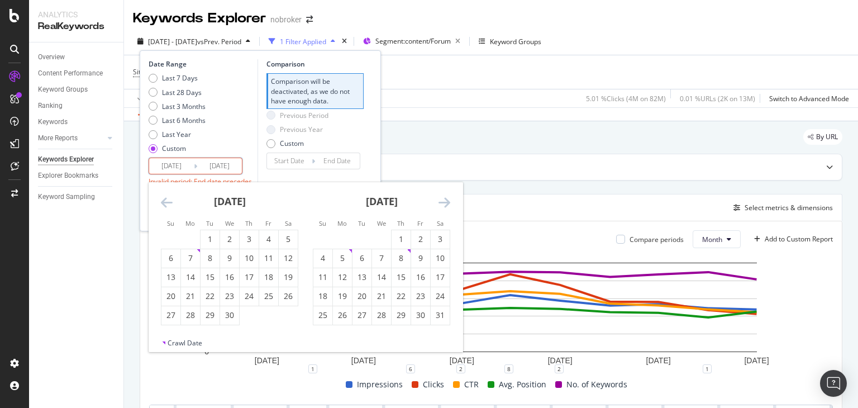
click at [445, 203] on icon "Move forward to switch to the next month." at bounding box center [445, 202] width 12 height 13
click at [175, 334] on div "31" at bounding box center [171, 334] width 19 height 11
type input "[DATE]"
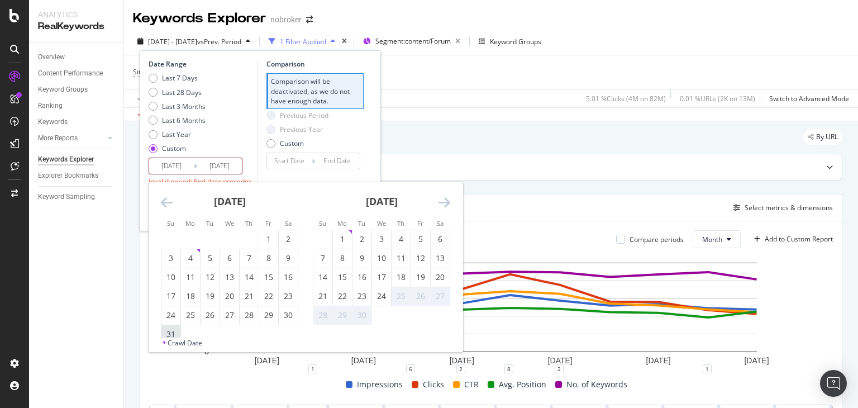
type input "[DATE]"
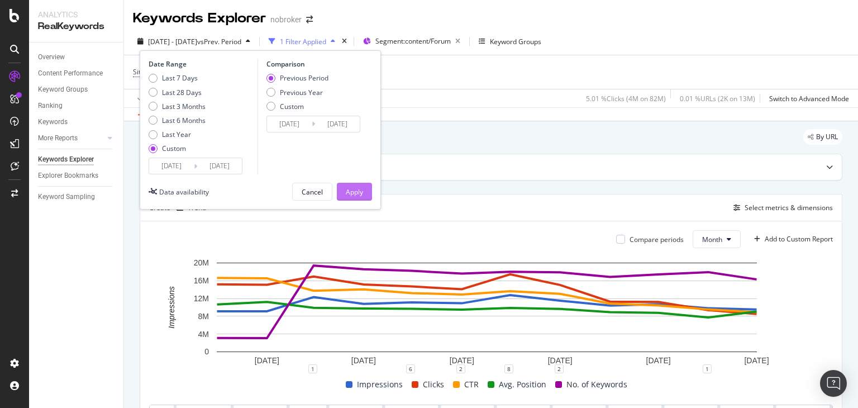
click at [358, 191] on div "Apply" at bounding box center [354, 192] width 17 height 10
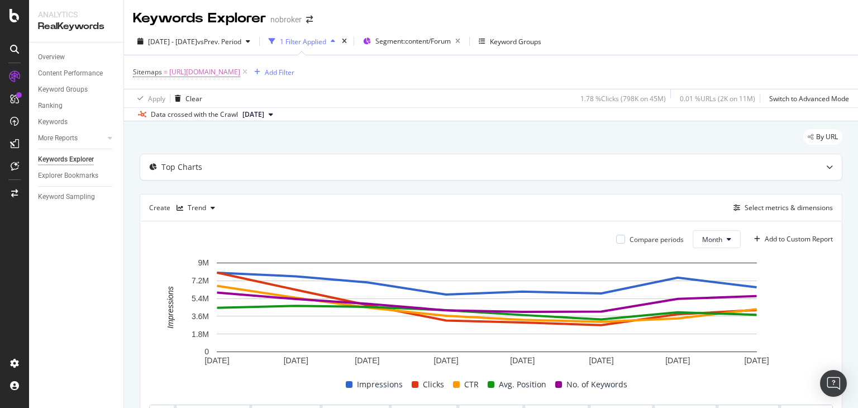
click at [273, 113] on icon at bounding box center [271, 114] width 4 height 7
click at [273, 150] on div "[DATE]" at bounding box center [257, 152] width 32 height 10
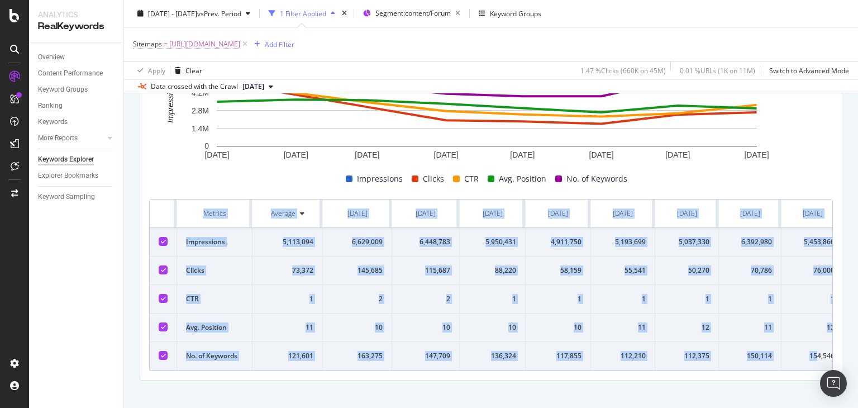
scroll to position [0, 18]
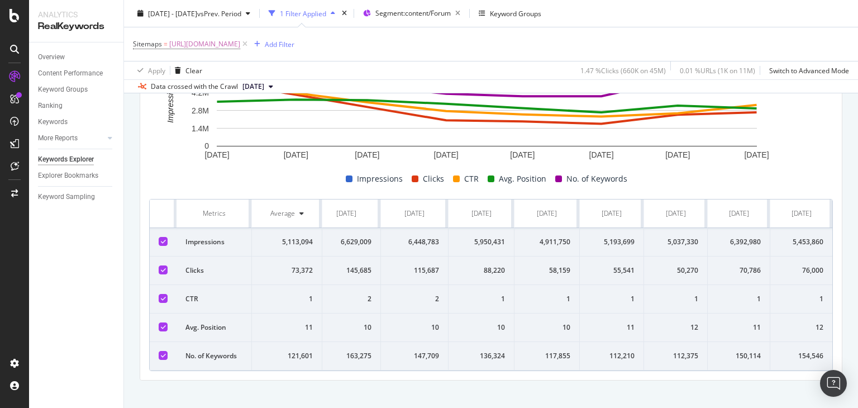
drag, startPoint x: 197, startPoint y: 213, endPoint x: 858, endPoint y: 354, distance: 675.6
click at [858, 354] on div "Keywords Explorer nobroker [DATE] - [DATE] vs Prev. Period 1 Filter Applied Seg…" at bounding box center [491, 204] width 734 height 408
copy thead
click at [184, 168] on div at bounding box center [491, 167] width 684 height 9
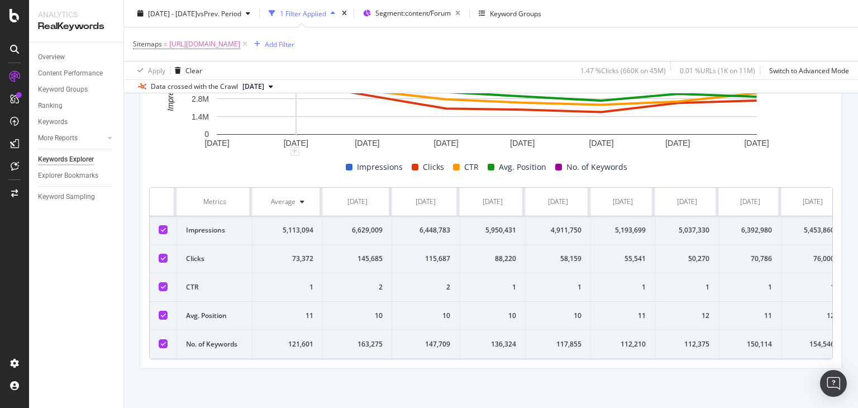
scroll to position [0, 0]
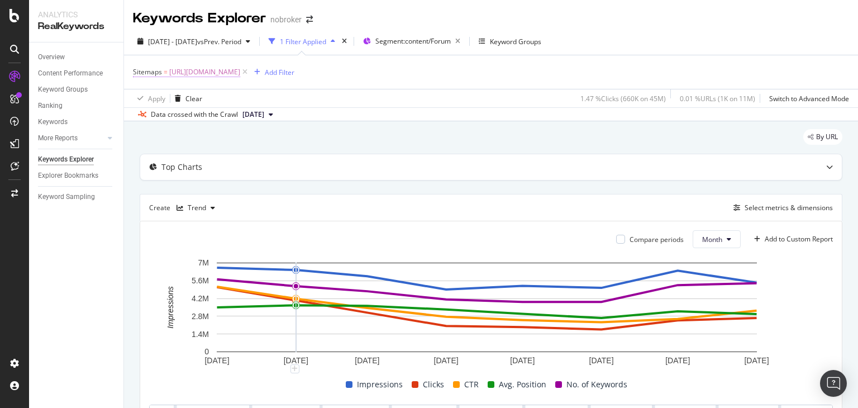
click at [240, 70] on span "[URL][DOMAIN_NAME]" at bounding box center [204, 72] width 71 height 16
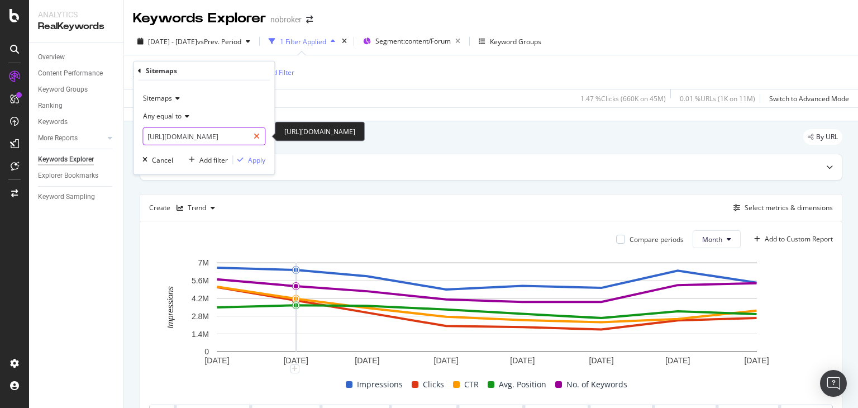
click at [260, 136] on icon at bounding box center [257, 136] width 6 height 8
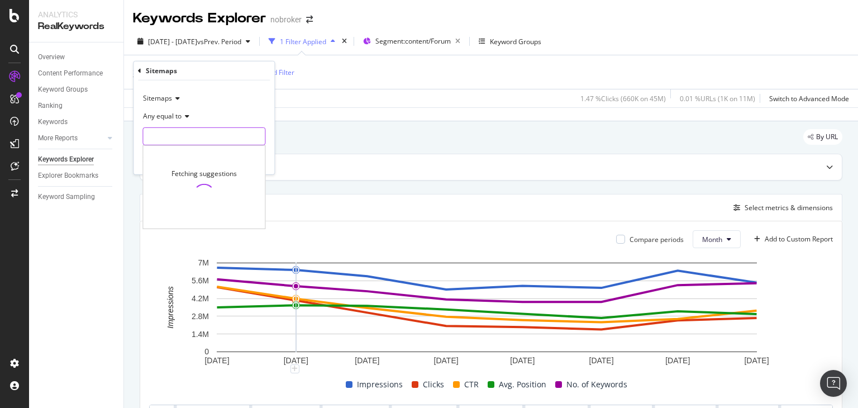
click at [221, 137] on input "text" at bounding box center [204, 136] width 122 height 18
paste input "[URL][DOMAIN_NAME]"
type input "[URL][DOMAIN_NAME]"
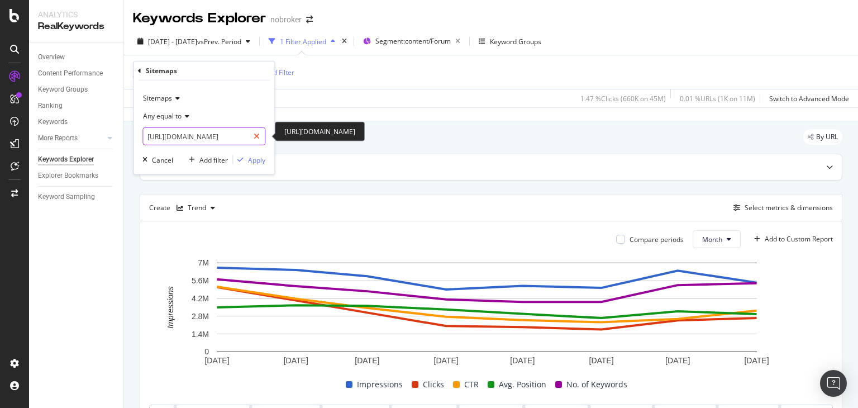
click at [255, 136] on icon at bounding box center [257, 136] width 6 height 8
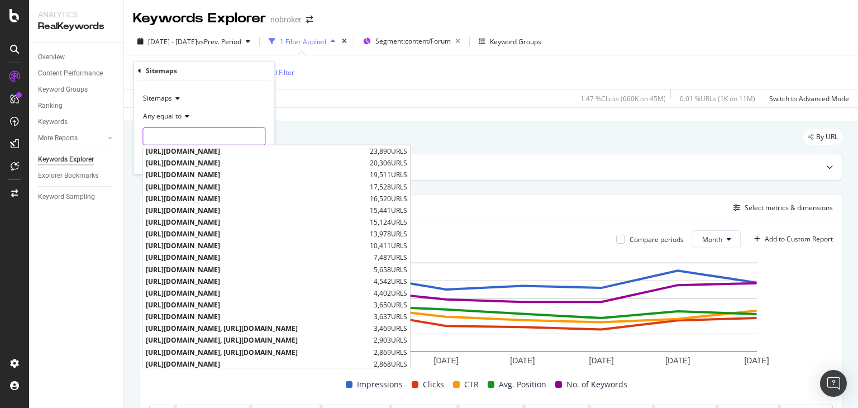
click at [220, 130] on input "text" at bounding box center [204, 136] width 122 height 18
paste input "[URL][DOMAIN_NAME]"
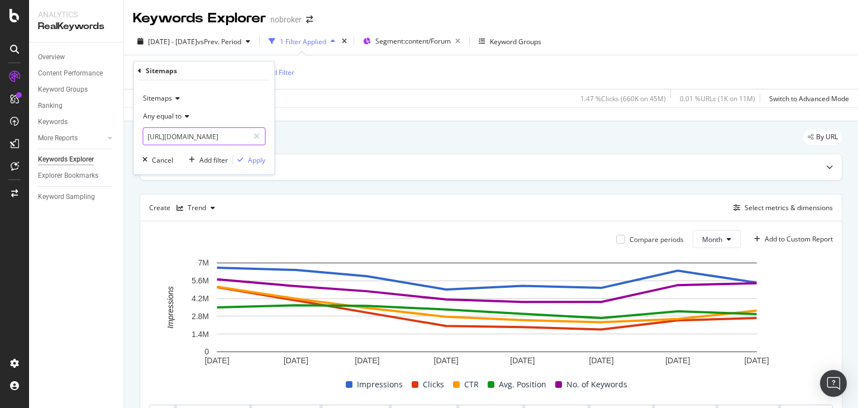
scroll to position [0, 110]
type input "[URL][DOMAIN_NAME]"
click at [248, 164] on div "Apply" at bounding box center [249, 160] width 32 height 10
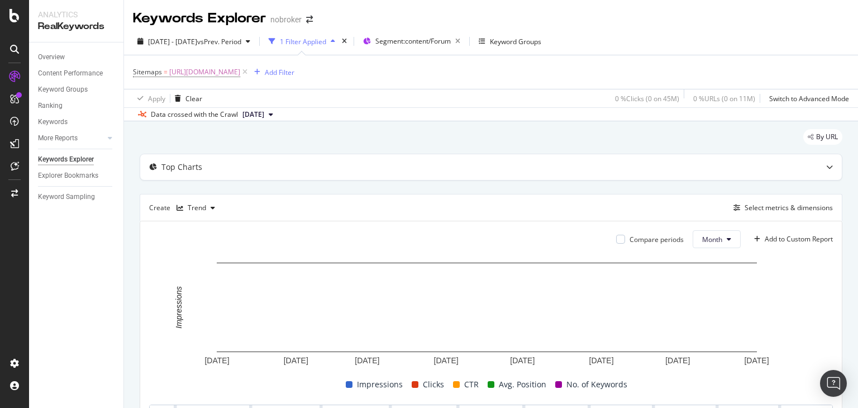
click at [278, 120] on button "[DATE]" at bounding box center [258, 114] width 40 height 13
click at [363, 135] on div "By URL" at bounding box center [491, 141] width 703 height 25
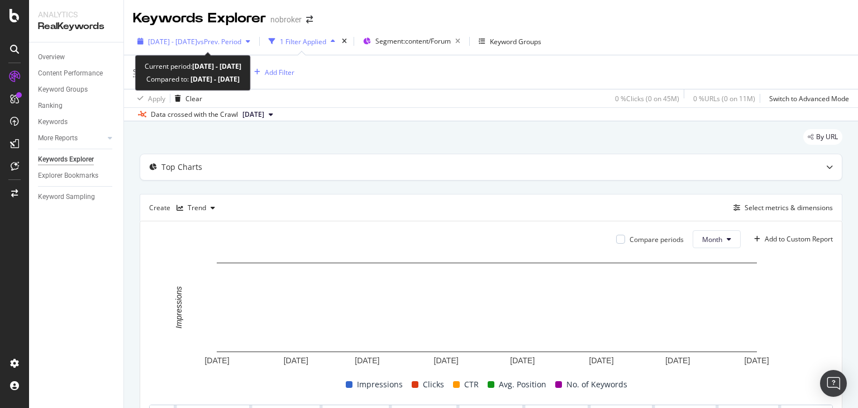
click at [197, 43] on span "[DATE] - [DATE]" at bounding box center [172, 42] width 49 height 10
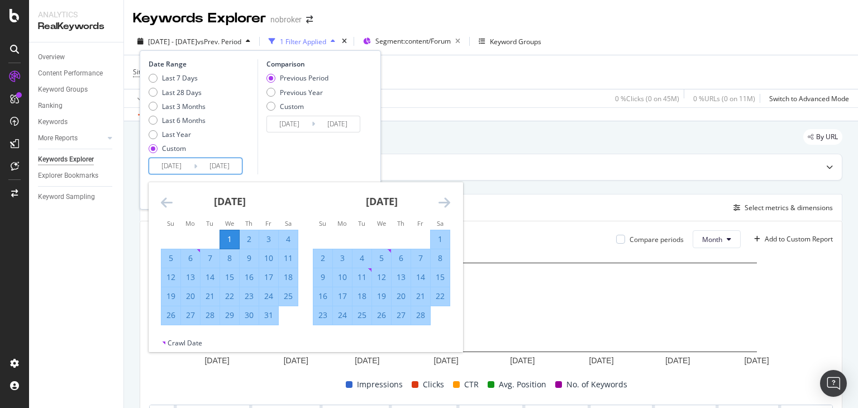
click at [186, 168] on input "[DATE]" at bounding box center [171, 166] width 45 height 16
click at [233, 240] on div "1" at bounding box center [229, 239] width 19 height 11
type input "[DATE]"
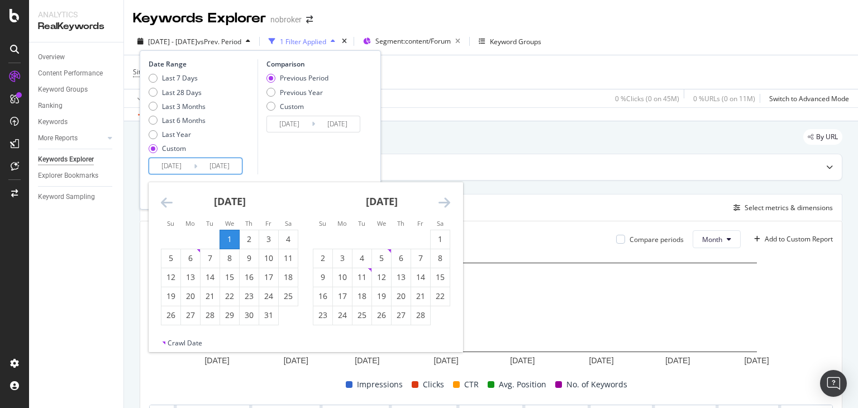
click at [188, 168] on input "[DATE]" at bounding box center [171, 166] width 45 height 16
click at [163, 203] on icon "Move backward to switch to the previous month." at bounding box center [167, 202] width 12 height 13
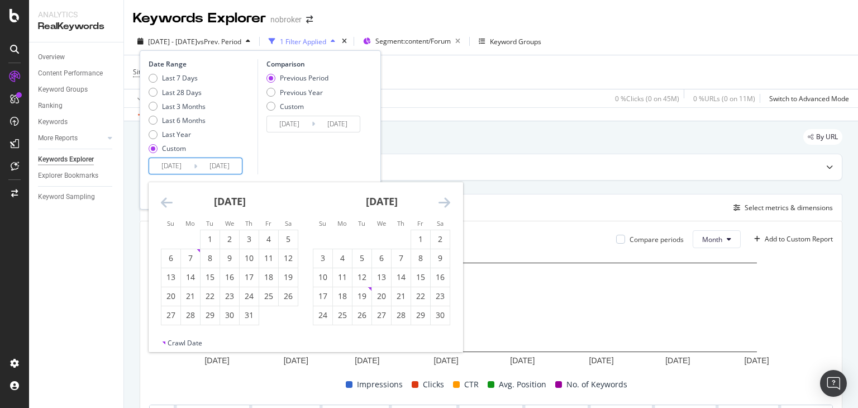
click at [163, 203] on icon "Move backward to switch to the previous month." at bounding box center [167, 202] width 12 height 13
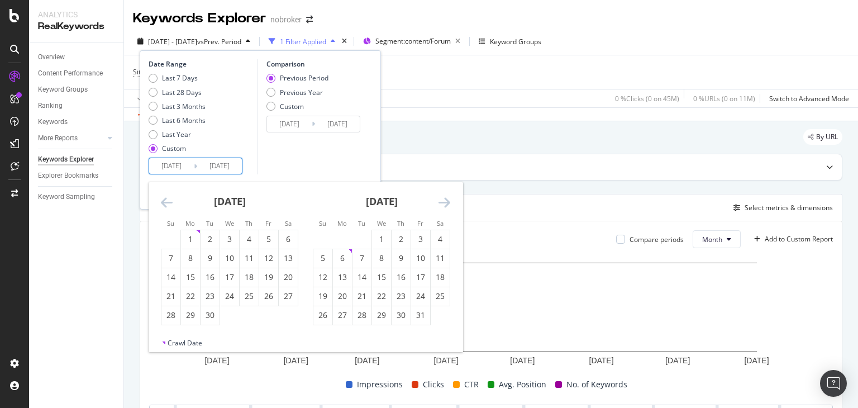
click at [163, 203] on icon "Move backward to switch to the previous month." at bounding box center [167, 202] width 12 height 13
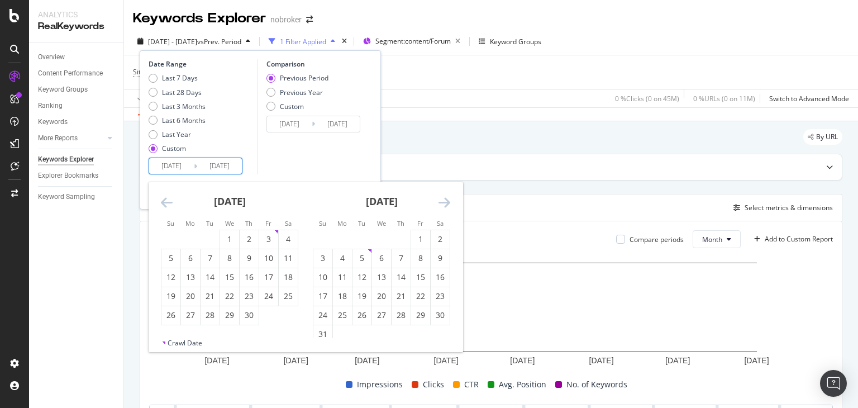
click at [163, 203] on icon "Move backward to switch to the previous month." at bounding box center [167, 202] width 12 height 13
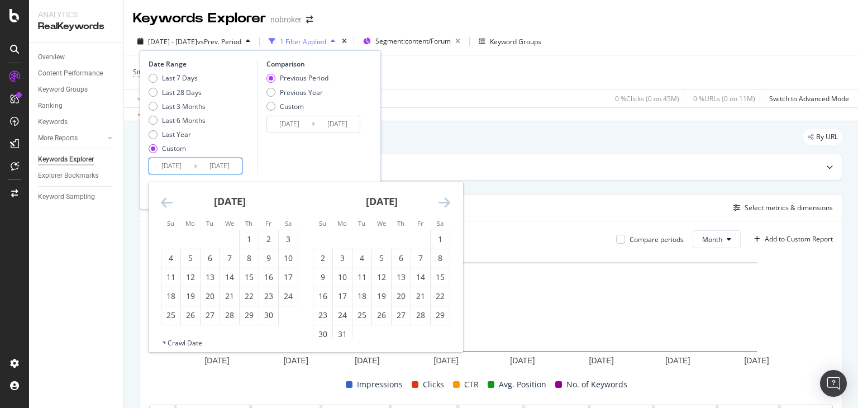
click at [163, 203] on icon "Move backward to switch to the previous month." at bounding box center [167, 202] width 12 height 13
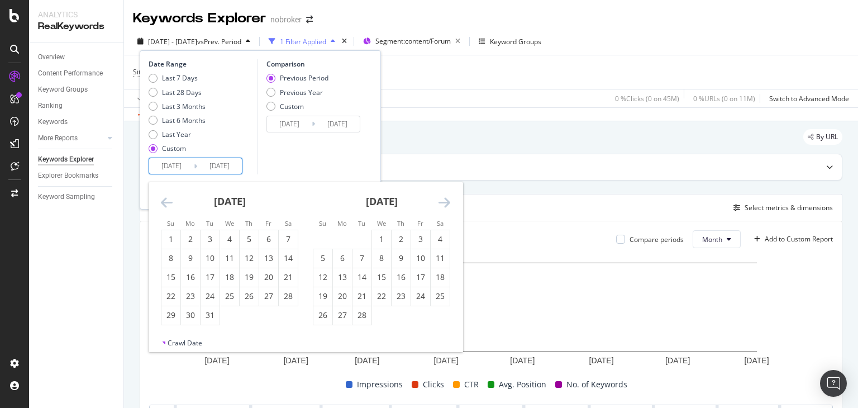
click at [163, 203] on icon "Move backward to switch to the previous month." at bounding box center [167, 202] width 12 height 13
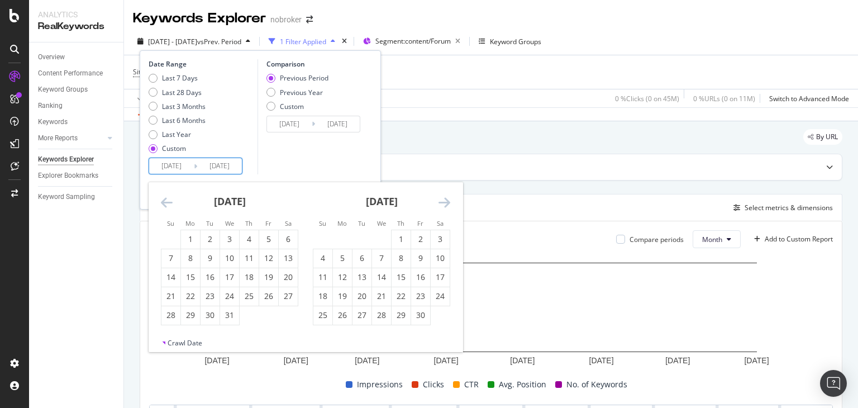
click at [163, 203] on icon "Move backward to switch to the previous month." at bounding box center [167, 202] width 12 height 13
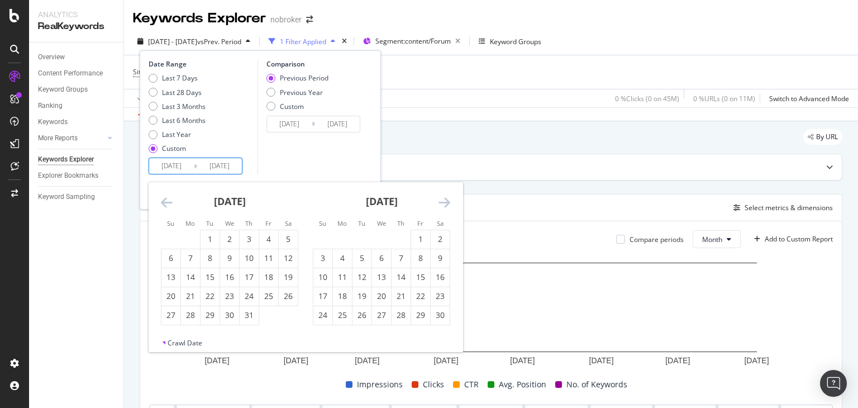
click at [163, 203] on icon "Move backward to switch to the previous month." at bounding box center [167, 202] width 12 height 13
click at [288, 238] on div "1" at bounding box center [288, 239] width 19 height 11
type input "[DATE]"
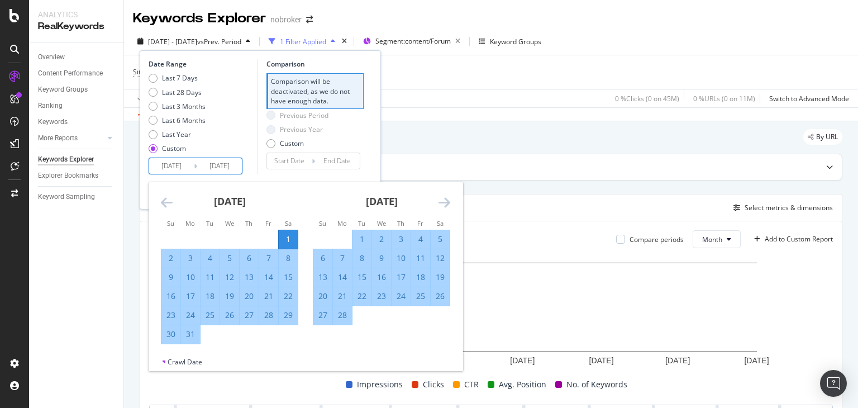
click at [446, 202] on icon "Move forward to switch to the next month." at bounding box center [445, 202] width 12 height 13
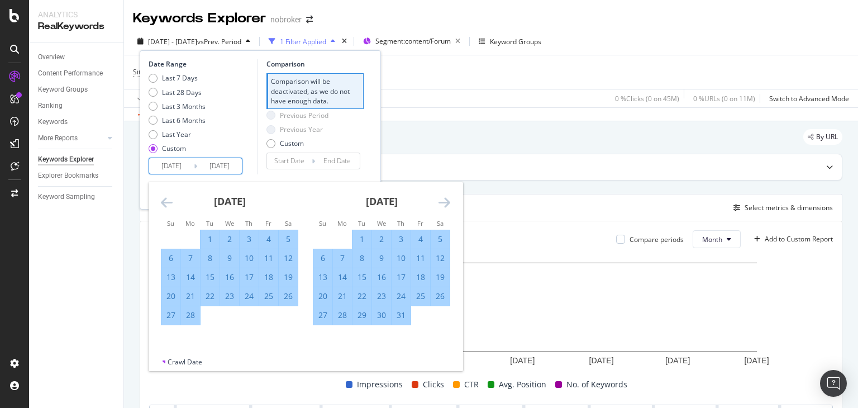
click at [446, 202] on icon "Move forward to switch to the next month." at bounding box center [445, 202] width 12 height 13
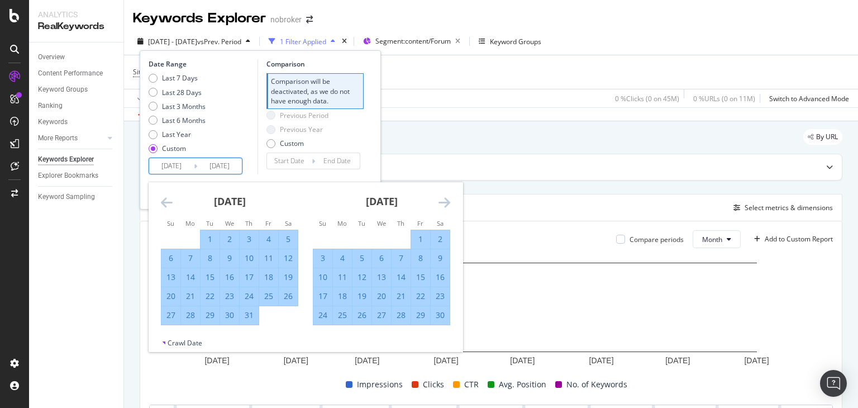
click at [446, 202] on icon "Move forward to switch to the next month." at bounding box center [445, 202] width 12 height 13
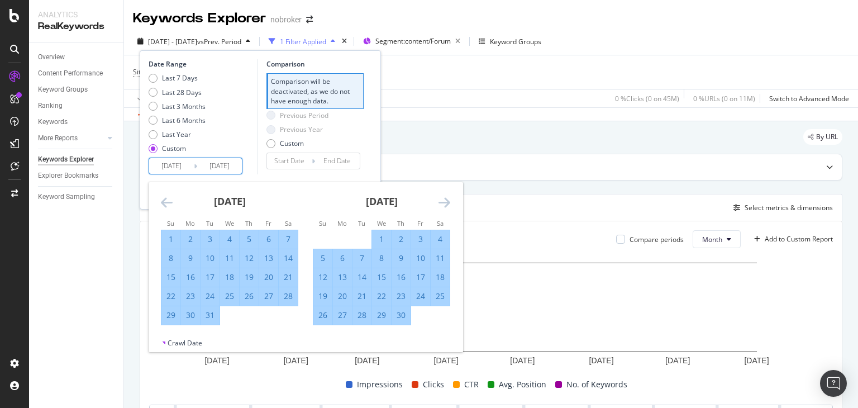
click at [446, 202] on icon "Move forward to switch to the next month." at bounding box center [445, 202] width 12 height 13
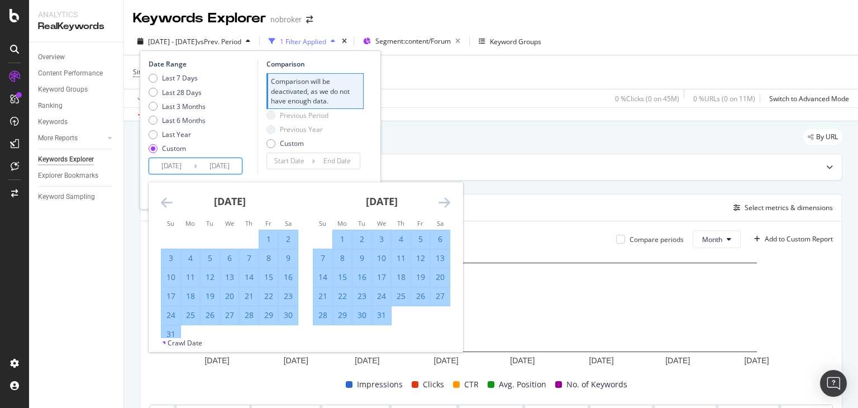
click at [446, 202] on icon "Move forward to switch to the next month." at bounding box center [445, 202] width 12 height 13
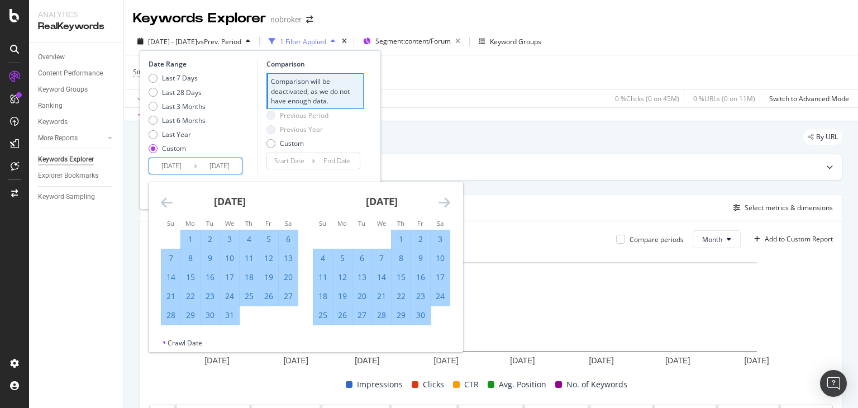
click at [446, 202] on icon "Move forward to switch to the next month." at bounding box center [445, 202] width 12 height 13
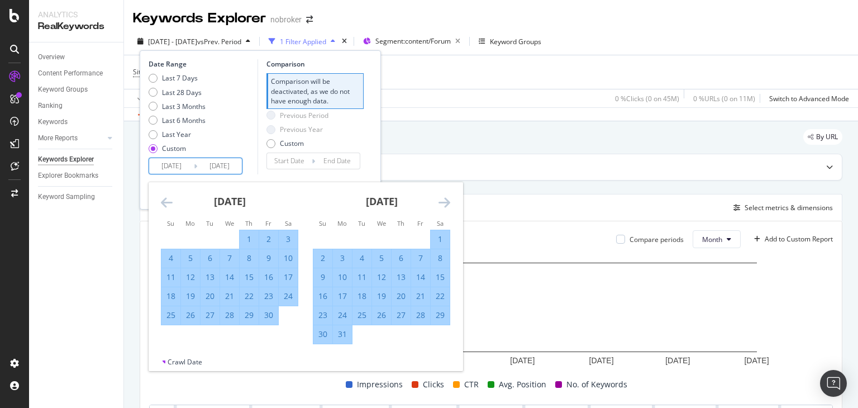
click at [446, 202] on icon "Move forward to switch to the next month." at bounding box center [445, 202] width 12 height 13
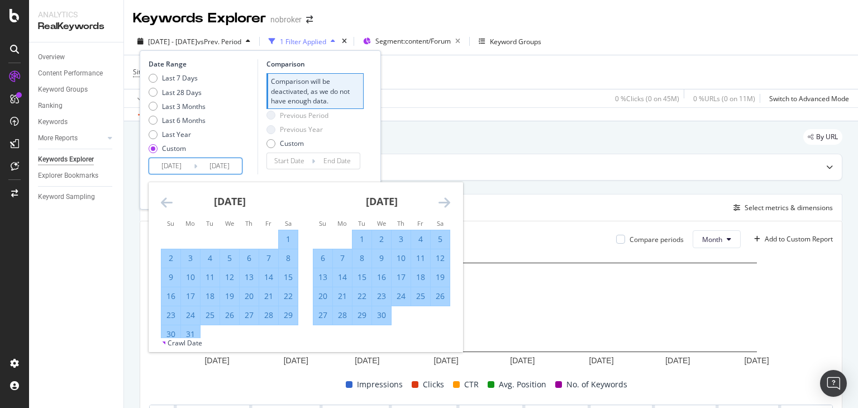
click at [446, 202] on icon "Move forward to switch to the next month." at bounding box center [445, 202] width 12 height 13
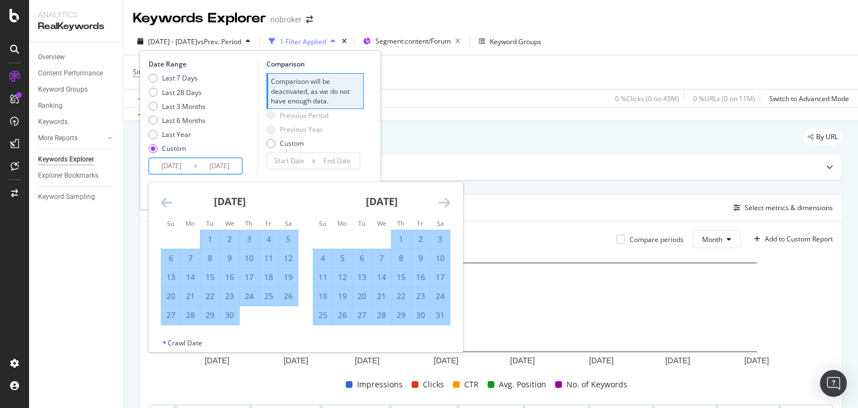
click at [440, 315] on div "31" at bounding box center [440, 315] width 19 height 11
type input "[DATE]"
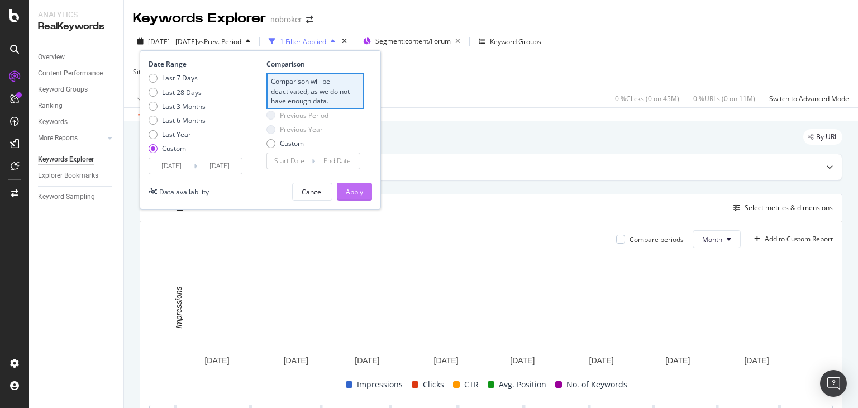
click at [350, 193] on div "Apply" at bounding box center [354, 192] width 17 height 10
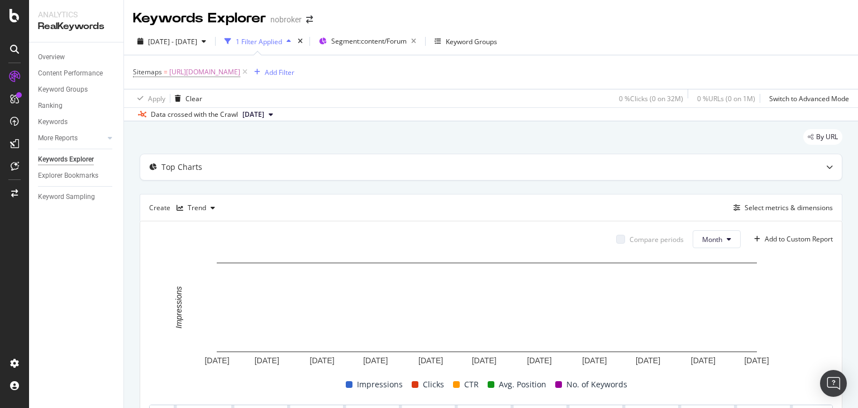
click at [264, 115] on span "[DATE]" at bounding box center [254, 115] width 22 height 10
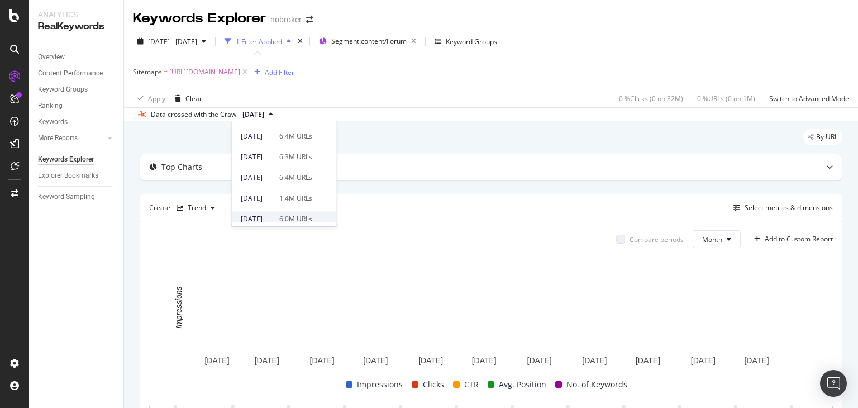
click at [270, 217] on div "[DATE]" at bounding box center [257, 219] width 32 height 10
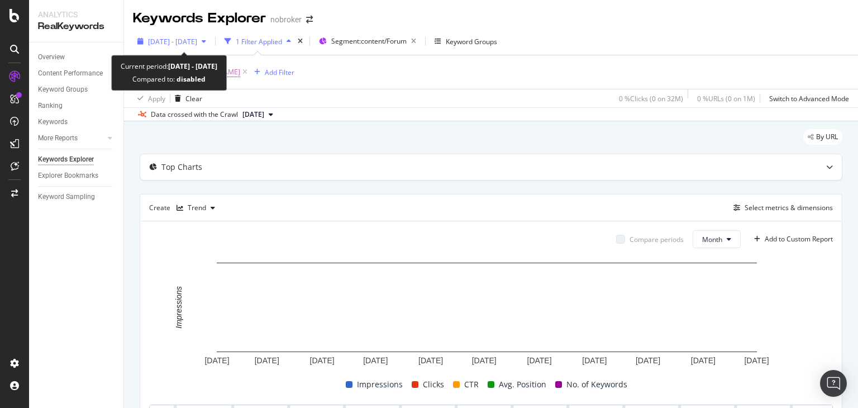
click at [179, 37] on span "[DATE] - [DATE]" at bounding box center [172, 42] width 49 height 10
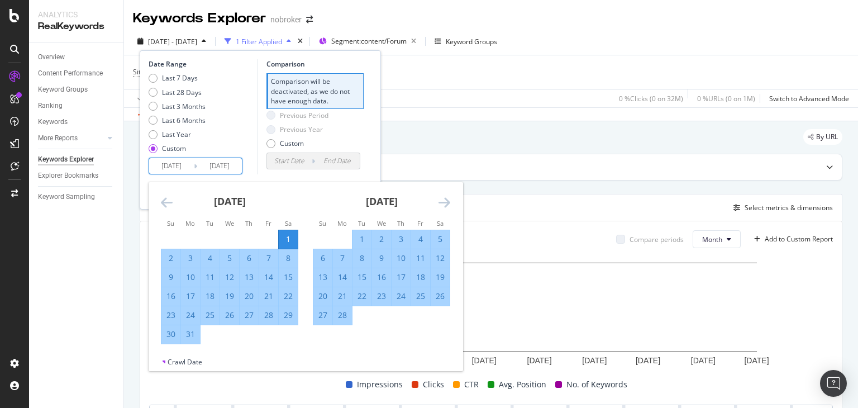
click at [184, 164] on input "[DATE]" at bounding box center [171, 166] width 45 height 16
click at [290, 240] on div "1" at bounding box center [288, 239] width 19 height 11
type input "[DATE]"
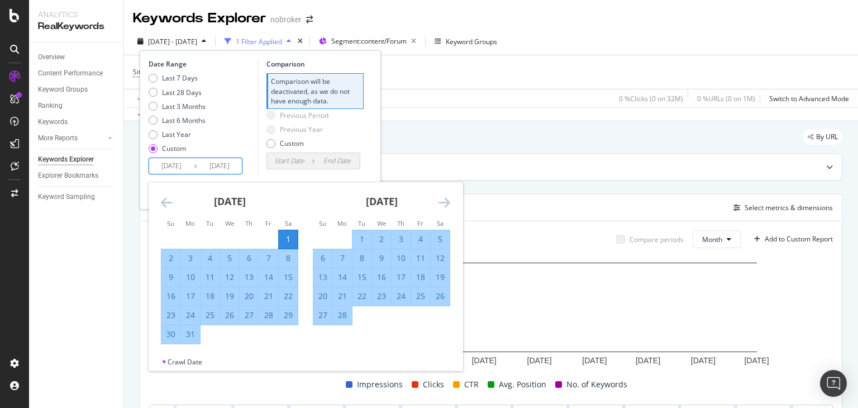
type input "[DATE]"
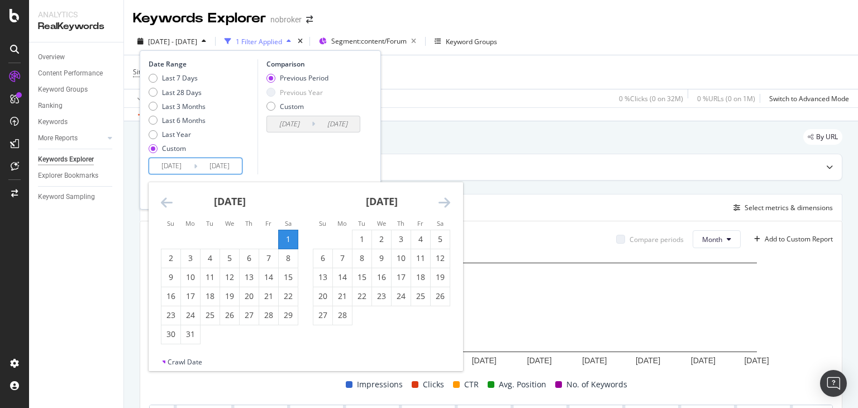
click at [184, 166] on input "[DATE]" at bounding box center [171, 166] width 45 height 16
click at [443, 201] on icon "Move forward to switch to the next month." at bounding box center [445, 202] width 12 height 13
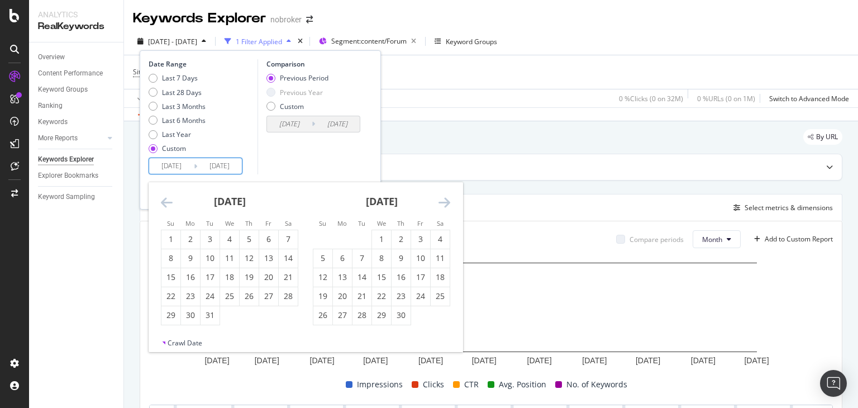
click at [443, 201] on icon "Move forward to switch to the next month." at bounding box center [445, 202] width 12 height 13
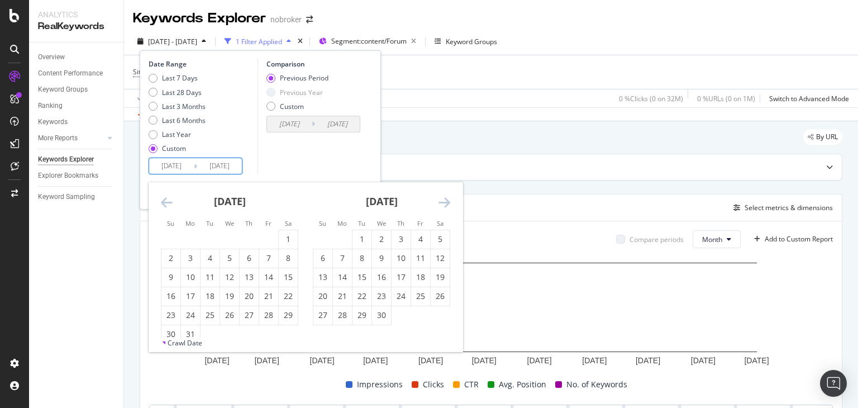
click at [443, 201] on icon "Move forward to switch to the next month." at bounding box center [445, 202] width 12 height 13
click at [436, 203] on div "[DATE]" at bounding box center [381, 206] width 137 height 48
click at [445, 200] on icon "Move forward to switch to the next month." at bounding box center [445, 202] width 12 height 13
click at [177, 244] on div "1" at bounding box center [171, 239] width 19 height 11
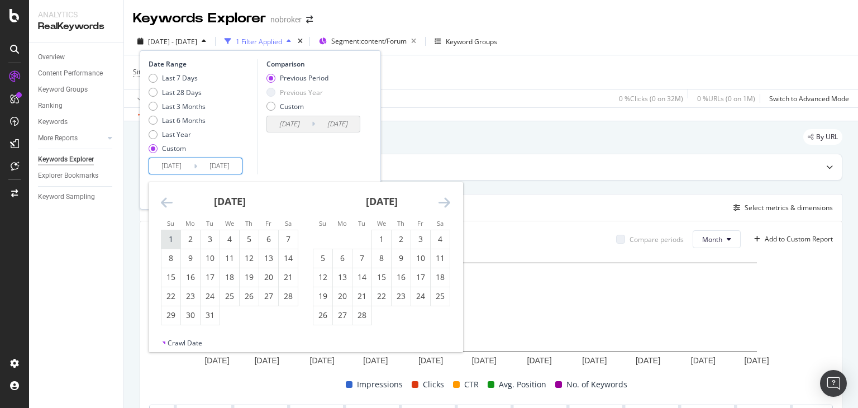
type input "[DATE]"
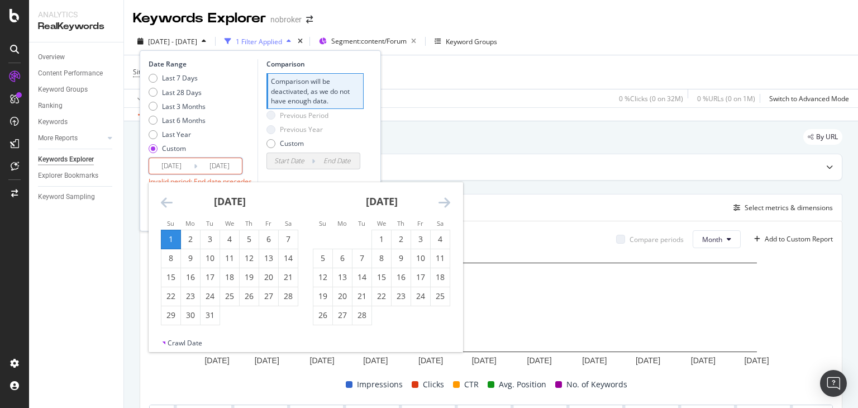
click at [447, 202] on icon "Move forward to switch to the next month." at bounding box center [445, 202] width 12 height 13
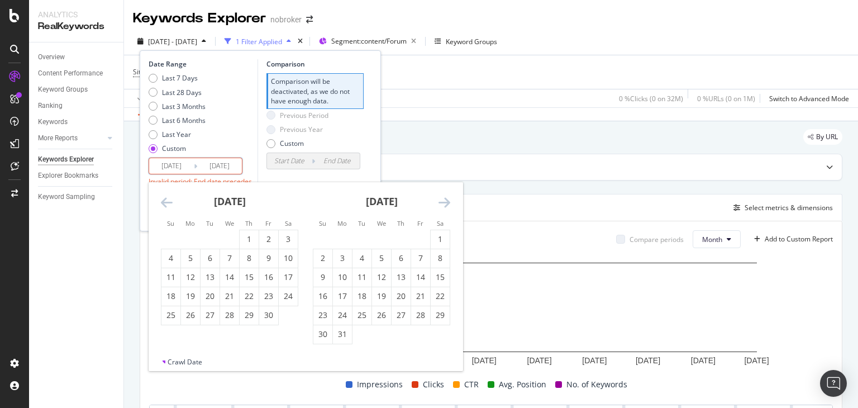
click at [447, 202] on icon "Move forward to switch to the next month." at bounding box center [445, 202] width 12 height 13
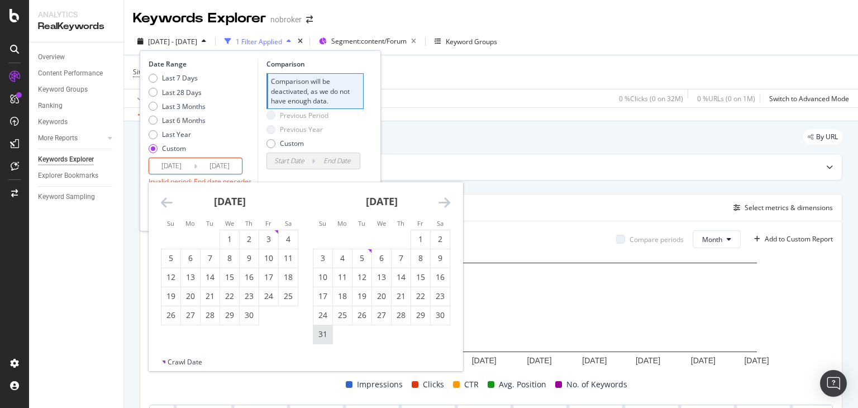
click at [324, 338] on div "31" at bounding box center [323, 334] width 19 height 11
type input "[DATE]"
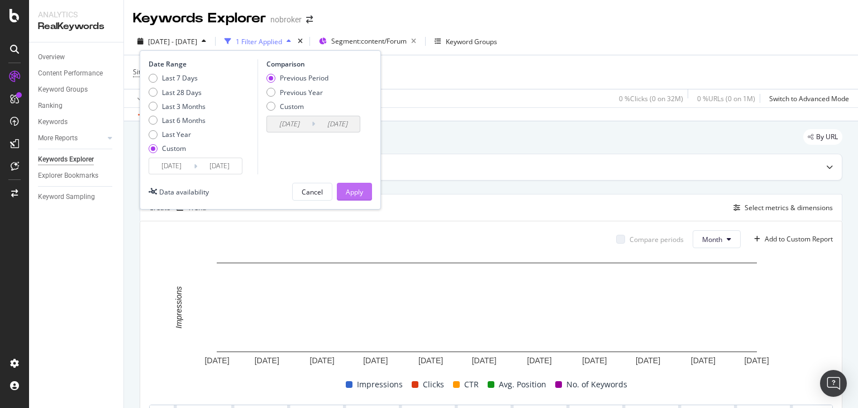
click at [356, 188] on div "Apply" at bounding box center [354, 192] width 17 height 10
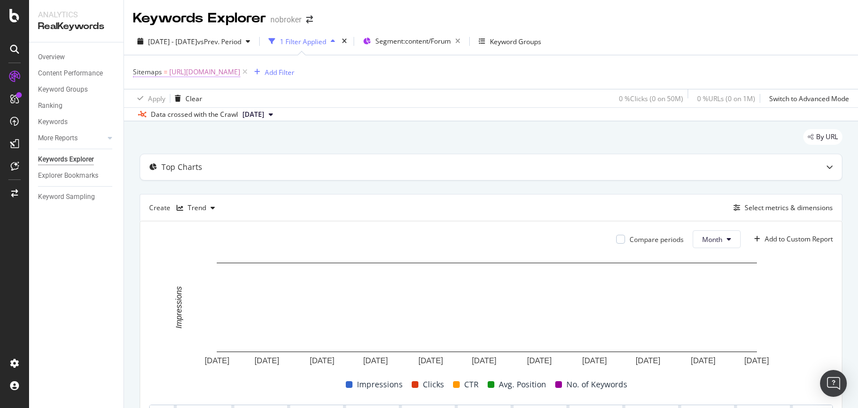
click at [240, 71] on span "[URL][DOMAIN_NAME]" at bounding box center [204, 72] width 71 height 16
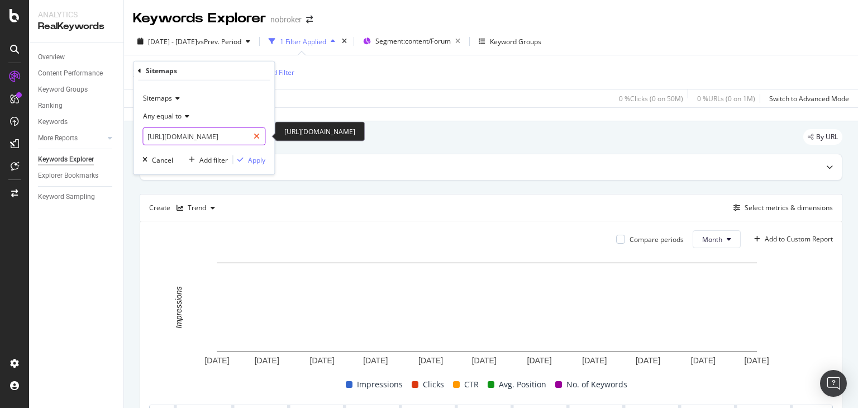
click at [257, 135] on icon at bounding box center [257, 136] width 6 height 8
click at [229, 136] on input "text" at bounding box center [204, 136] width 122 height 18
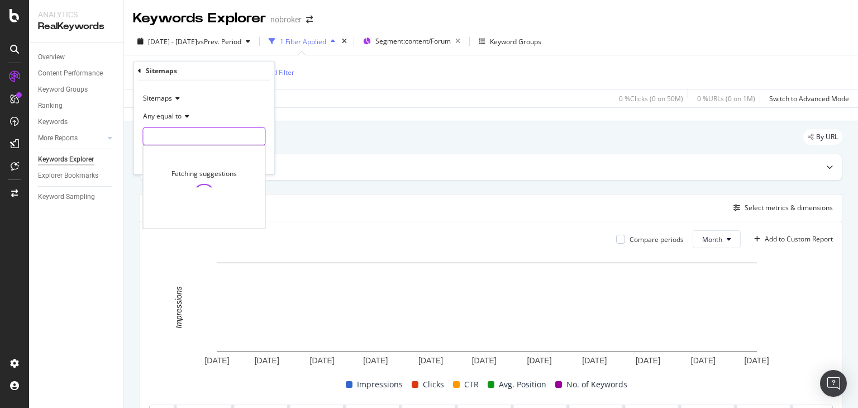
paste input "[URL][DOMAIN_NAME]"
type input "[URL][DOMAIN_NAME]"
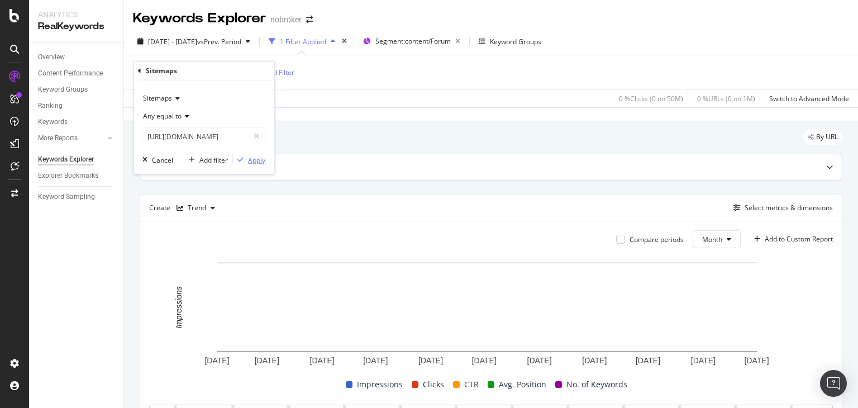
scroll to position [0, 0]
click at [253, 158] on div "Apply" at bounding box center [256, 160] width 17 height 10
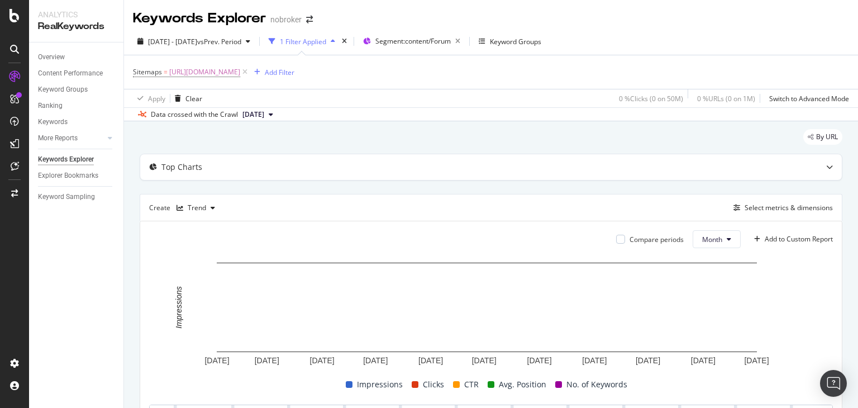
click at [264, 113] on span "[DATE]" at bounding box center [254, 115] width 22 height 10
click at [283, 209] on div "[DATE] 6.0M URLs" at bounding box center [284, 216] width 105 height 16
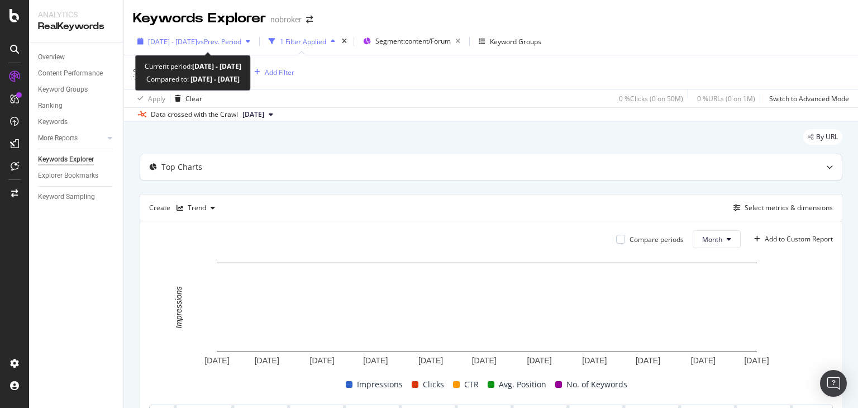
click at [176, 38] on span "[DATE] - [DATE]" at bounding box center [172, 42] width 49 height 10
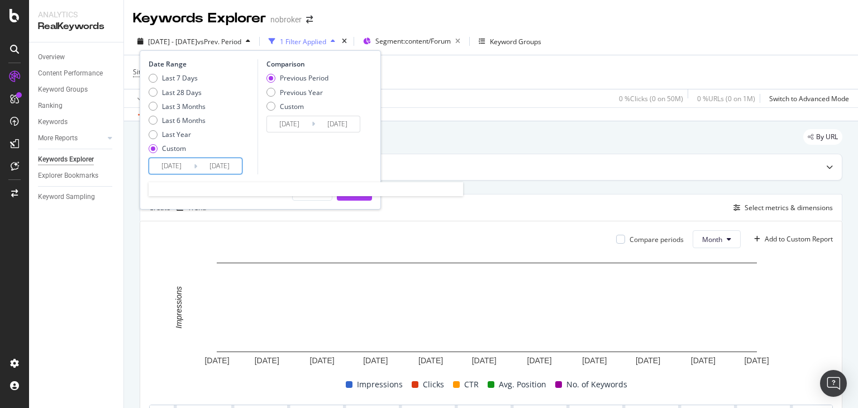
click at [183, 163] on input "[DATE]" at bounding box center [171, 166] width 45 height 16
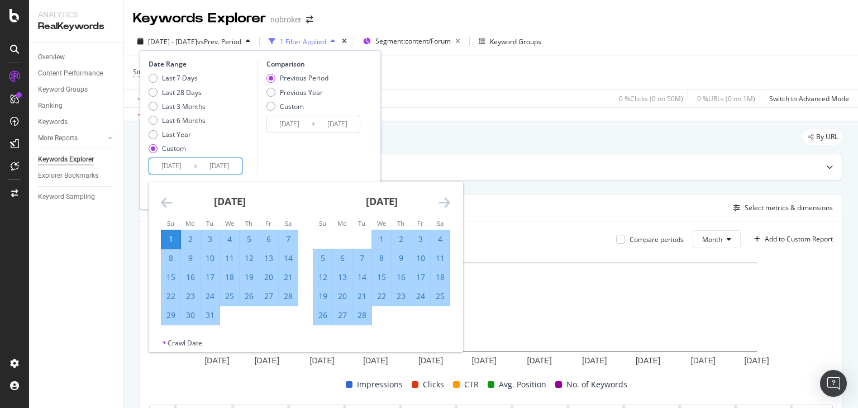
click at [173, 243] on div "1" at bounding box center [171, 239] width 19 height 11
type input "[DATE]"
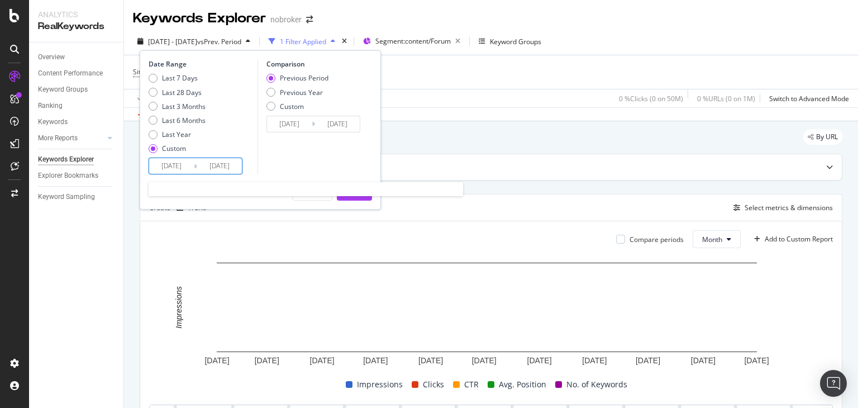
click at [183, 169] on input "[DATE]" at bounding box center [171, 166] width 45 height 16
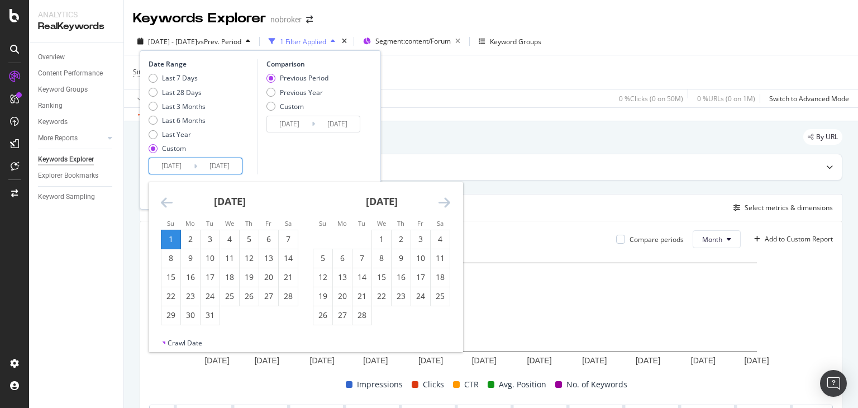
click at [445, 200] on icon "Move forward to switch to the next month." at bounding box center [445, 202] width 12 height 13
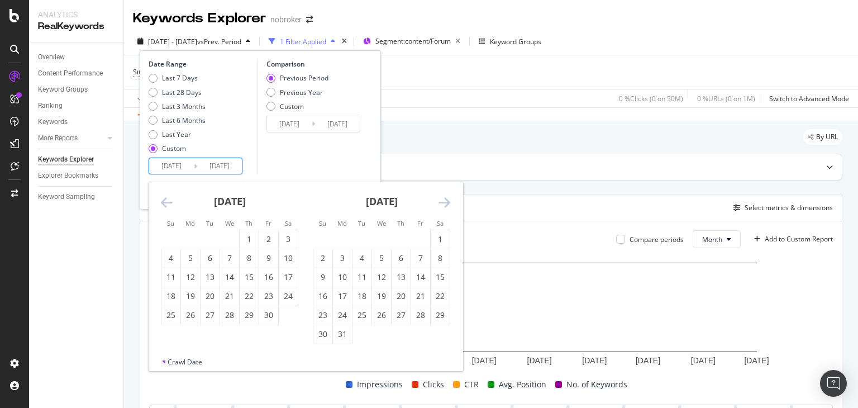
click at [445, 200] on icon "Move forward to switch to the next month." at bounding box center [445, 202] width 12 height 13
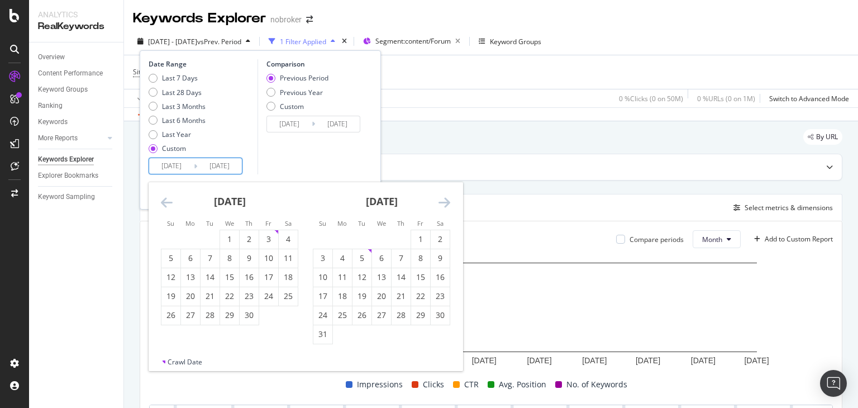
click at [445, 200] on icon "Move forward to switch to the next month." at bounding box center [445, 202] width 12 height 13
click at [188, 246] on div "1" at bounding box center [190, 239] width 19 height 18
type input "[DATE]"
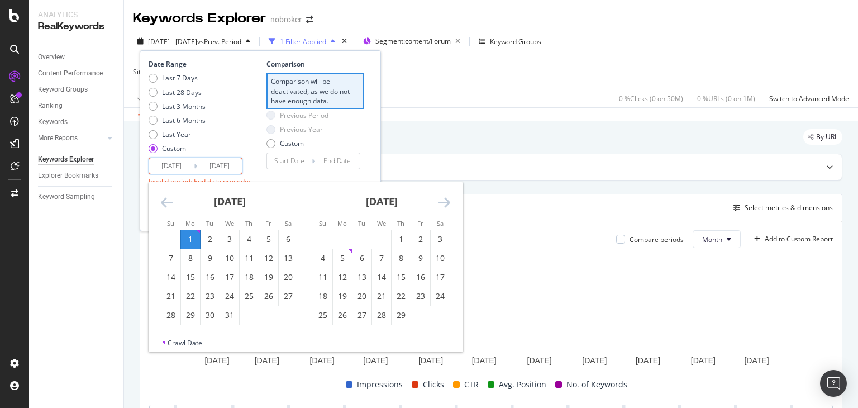
click at [447, 205] on icon "Move forward to switch to the next month." at bounding box center [445, 202] width 12 height 13
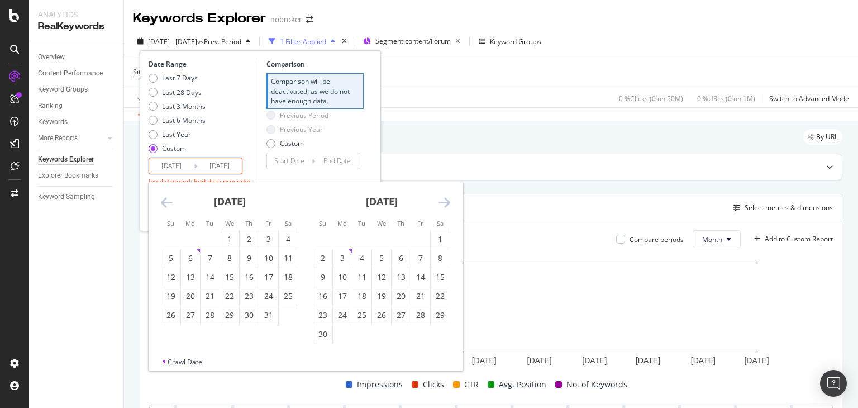
click at [447, 205] on icon "Move forward to switch to the next month." at bounding box center [445, 202] width 12 height 13
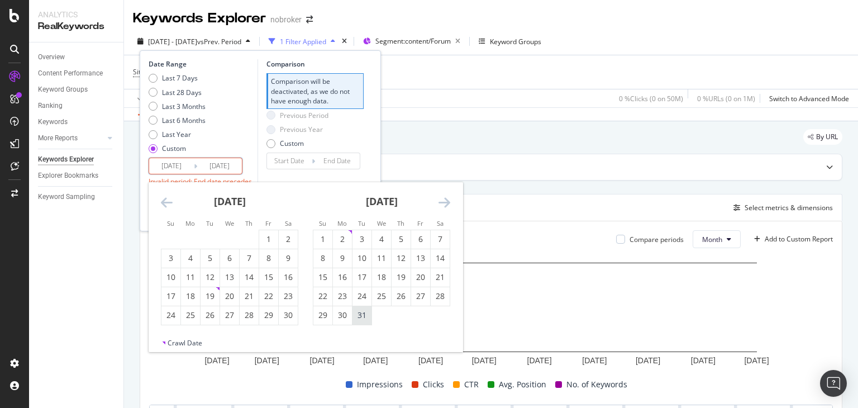
click at [365, 319] on div "31" at bounding box center [362, 315] width 19 height 11
type input "[DATE]"
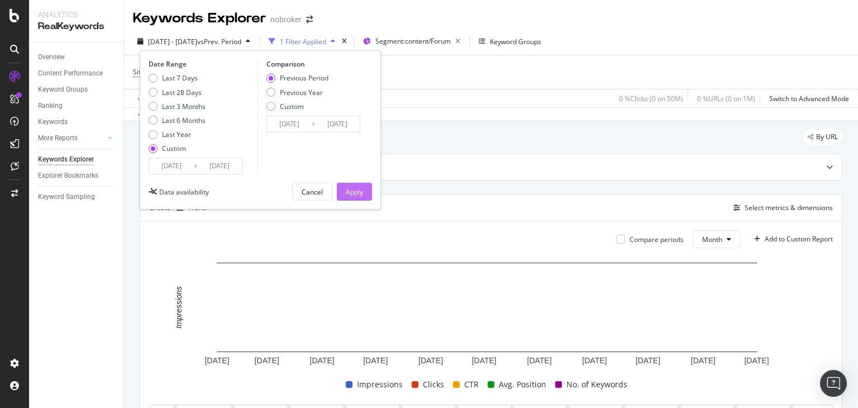
click at [354, 197] on div "Apply" at bounding box center [354, 191] width 17 height 17
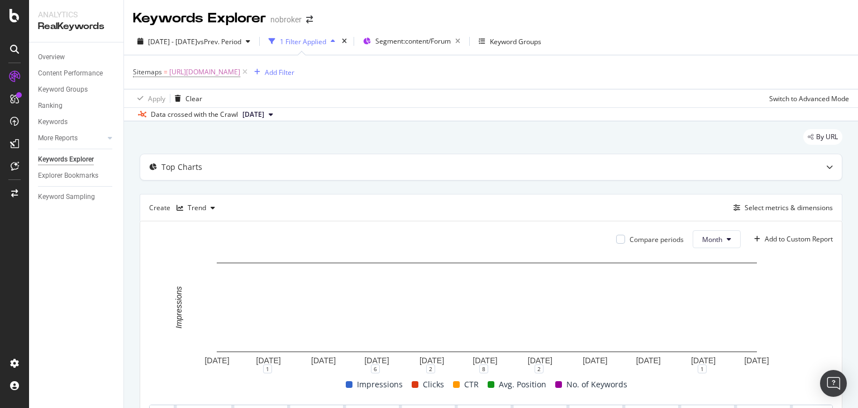
click at [264, 118] on span "[DATE]" at bounding box center [254, 115] width 22 height 10
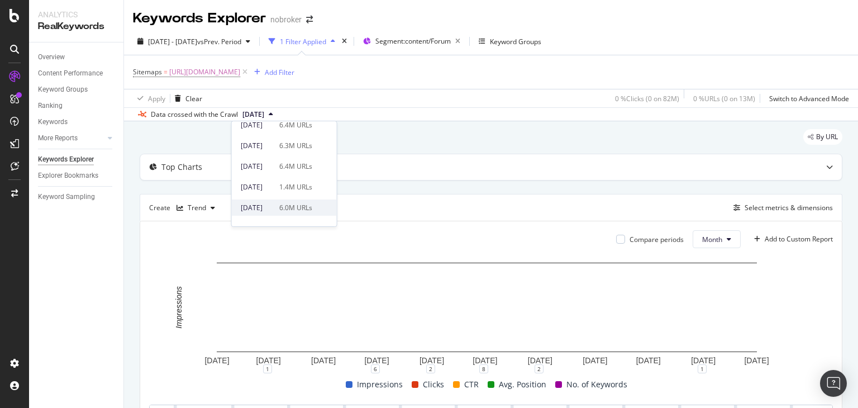
click at [273, 210] on div "[DATE]" at bounding box center [257, 208] width 32 height 10
